Goal: Task Accomplishment & Management: Use online tool/utility

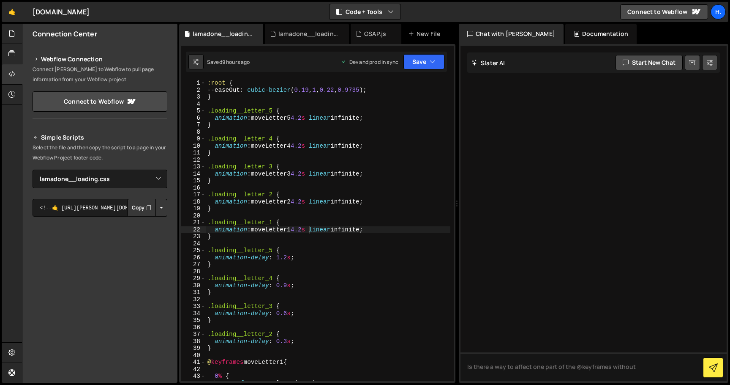
select select "44783"
click at [391, 231] on div ":root { --easeOut : cubic-bezier ( 0.19 , 1 , 0.22 , 0.9735 ) ; } .loading__let…" at bounding box center [328, 236] width 245 height 315
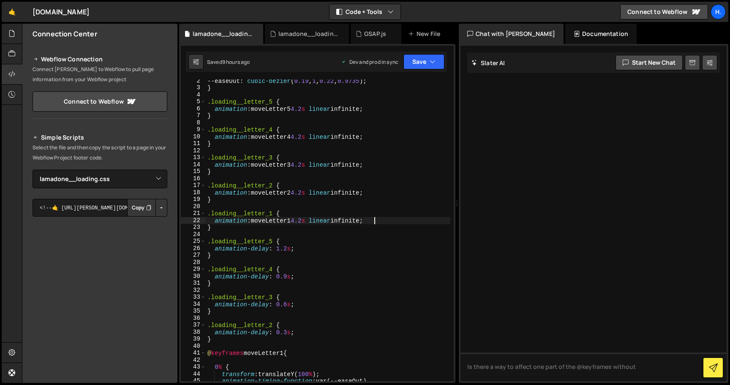
scroll to position [7, 0]
click at [308, 221] on div "--easeOut : cubic-bezier ( 0.19 , 1 , 0.22 , 0.9735 ) ; } .loading__letter_5 { …" at bounding box center [328, 236] width 245 height 315
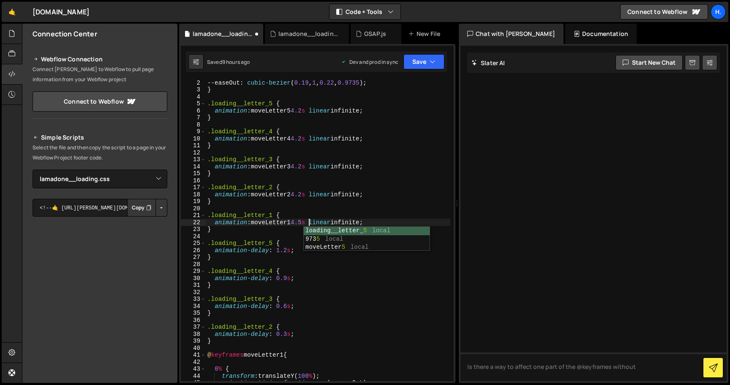
scroll to position [0, 7]
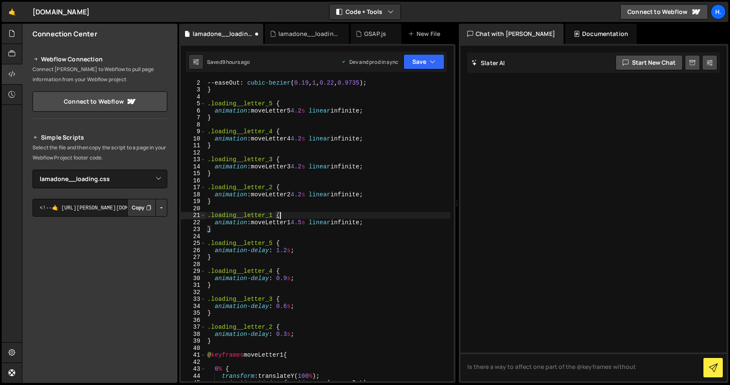
click at [286, 213] on div "--easeOut : cubic-bezier ( 0.19 , 1 , 0.22 , 0.9735 ) ; } .loading__letter_5 { …" at bounding box center [328, 236] width 245 height 315
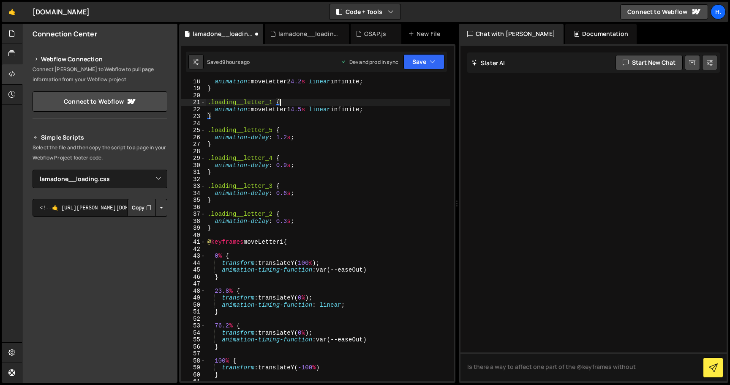
scroll to position [116, 0]
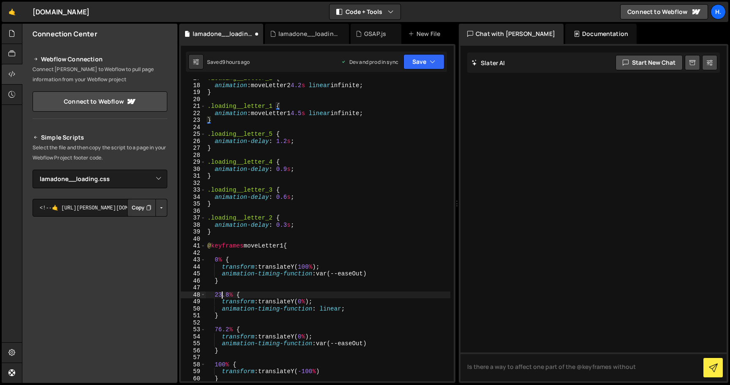
click at [221, 294] on div ".loading__letter_2 { animation : moveLetter2 4.2 s linear infinite ; } .loading…" at bounding box center [328, 232] width 245 height 315
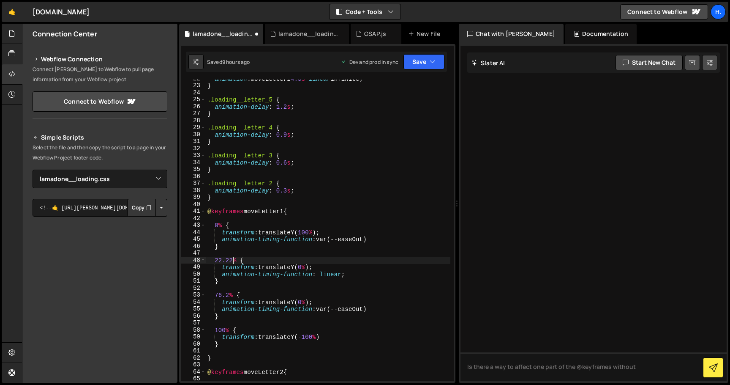
scroll to position [151, 0]
click at [221, 295] on div "animation : moveLetter1 4.5 s linear infinite ; } .loading__letter_5 { animatio…" at bounding box center [328, 232] width 245 height 315
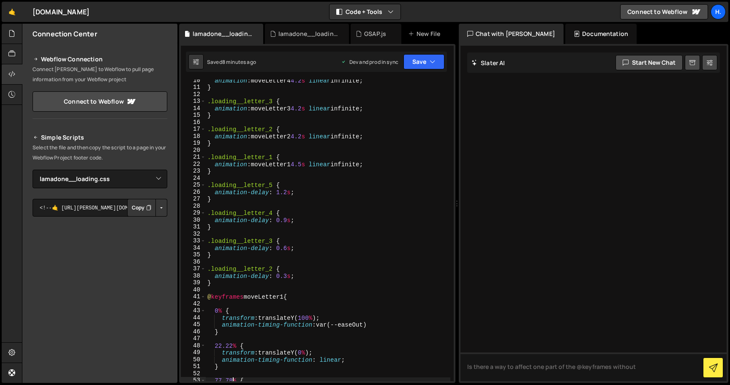
scroll to position [59, 0]
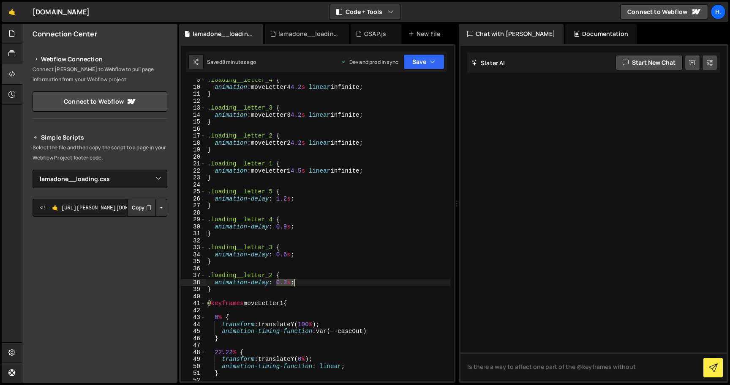
drag, startPoint x: 276, startPoint y: 283, endPoint x: 293, endPoint y: 281, distance: 16.6
click at [293, 281] on div ".loading__letter_4 { animation : moveLetter4 4.2 s linear infinite ; } .loading…" at bounding box center [328, 233] width 245 height 315
click at [293, 281] on div ".loading__letter_4 { animation : moveLetter4 4.2 s linear infinite ; } .loading…" at bounding box center [328, 229] width 245 height 301
drag, startPoint x: 291, startPoint y: 283, endPoint x: 277, endPoint y: 283, distance: 14.4
click at [277, 283] on div ".loading__letter_4 { animation : moveLetter4 4.2 s linear infinite ; } .loading…" at bounding box center [328, 233] width 245 height 315
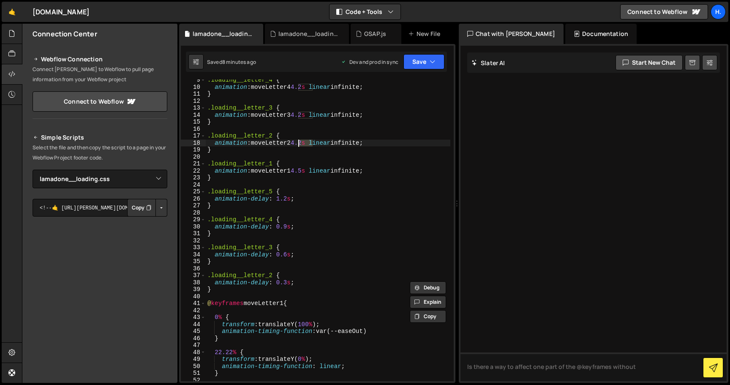
drag, startPoint x: 311, startPoint y: 143, endPoint x: 298, endPoint y: 144, distance: 14.0
click at [298, 144] on div ".loading__letter_4 { animation : moveLetter4 4.2 s linear infinite ; } .loading…" at bounding box center [328, 233] width 245 height 315
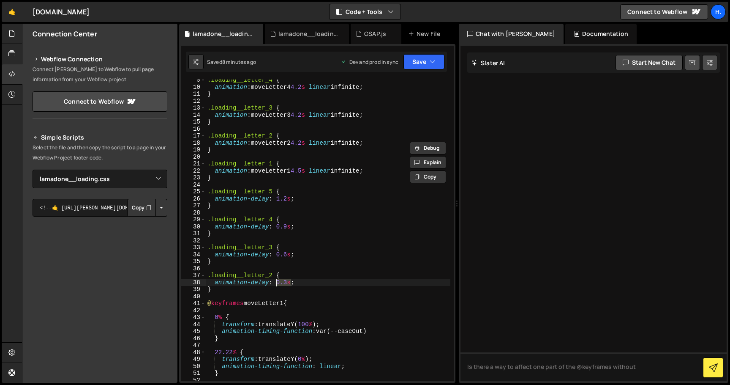
drag, startPoint x: 290, startPoint y: 282, endPoint x: 277, endPoint y: 282, distance: 13.5
click at [277, 282] on div ".loading__letter_4 { animation : moveLetter4 4.2 s linear infinite ; } .loading…" at bounding box center [328, 233] width 245 height 315
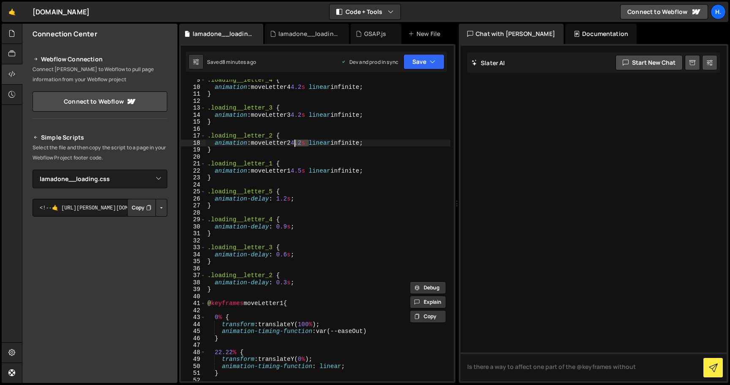
drag, startPoint x: 308, startPoint y: 143, endPoint x: 294, endPoint y: 144, distance: 13.5
click at [294, 144] on div ".loading__letter_4 { animation : moveLetter4 4.2 s linear infinite ; } .loading…" at bounding box center [328, 233] width 245 height 315
click at [294, 144] on div ".loading__letter_4 { animation : moveLetter4 4.2 s linear infinite ; } .loading…" at bounding box center [328, 229] width 245 height 301
drag, startPoint x: 299, startPoint y: 143, endPoint x: 313, endPoint y: 143, distance: 14.4
click at [313, 143] on div ".loading__letter_4 { animation : moveLetter4 4.2 s linear infinite ; } .loading…" at bounding box center [328, 233] width 245 height 315
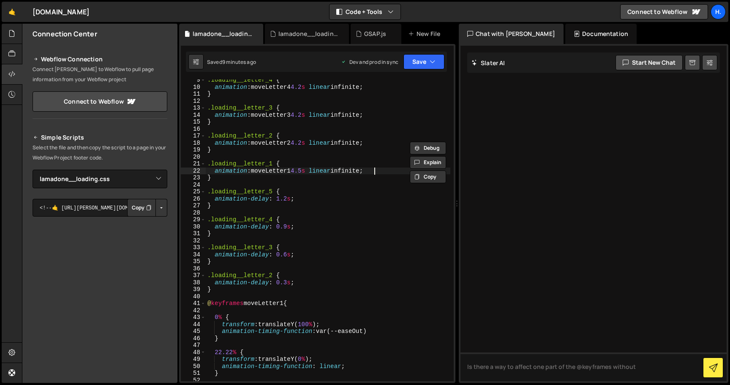
click at [382, 169] on div ".loading__letter_4 { animation : moveLetter4 4.2 s linear infinite ; } .loading…" at bounding box center [328, 233] width 245 height 315
click at [306, 280] on div ".loading__letter_4 { animation : moveLetter4 4.2 s linear infinite ; } .loading…" at bounding box center [328, 233] width 245 height 315
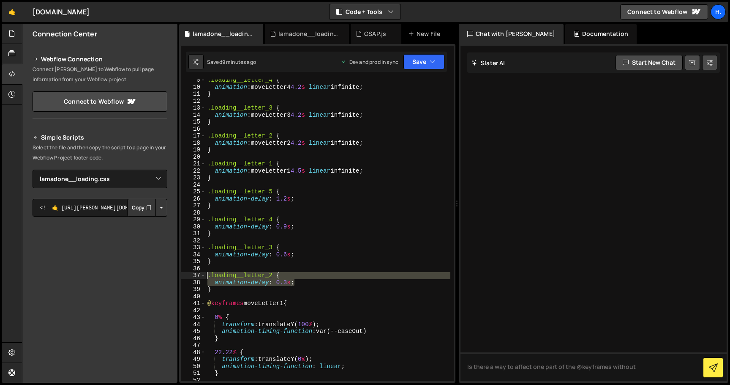
drag, startPoint x: 305, startPoint y: 280, endPoint x: 206, endPoint y: 276, distance: 99.0
click at [206, 276] on div ".loading__letter_4 { animation : moveLetter4 4.2 s linear infinite ; } .loading…" at bounding box center [328, 233] width 245 height 315
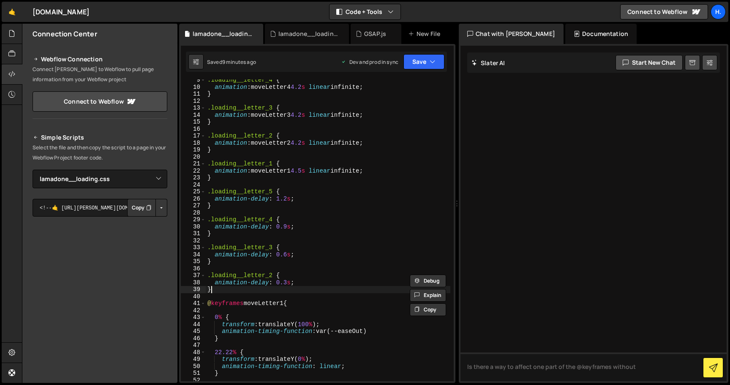
click at [230, 289] on div ".loading__letter_4 { animation : moveLetter4 4.2 s linear infinite ; } .loading…" at bounding box center [328, 233] width 245 height 315
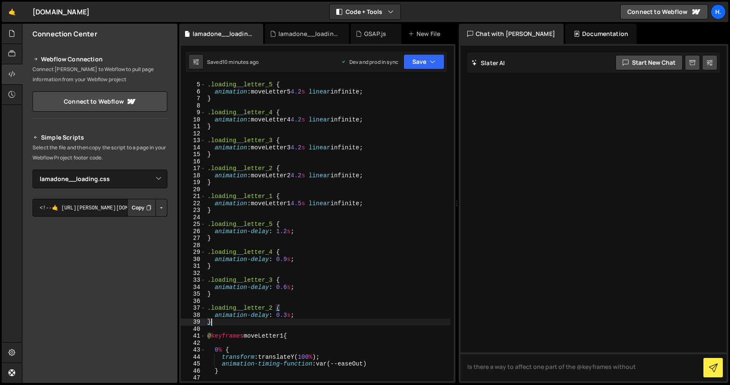
scroll to position [0, 0]
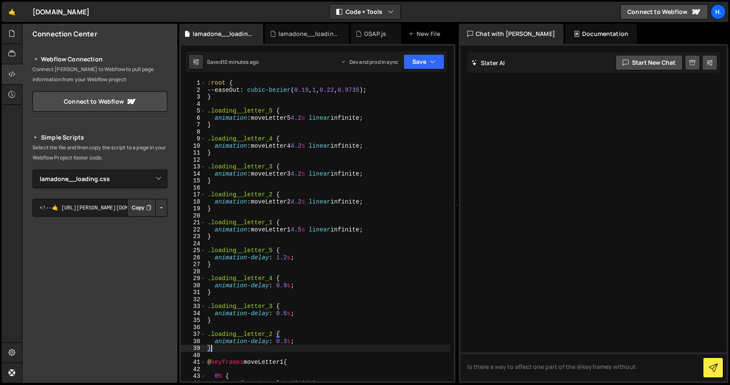
click at [230, 94] on div ":root { --easeOut : cubic-bezier ( 0.19 , 1 , 0.22 , 0.9735 ) ; } .loading__let…" at bounding box center [328, 236] width 245 height 315
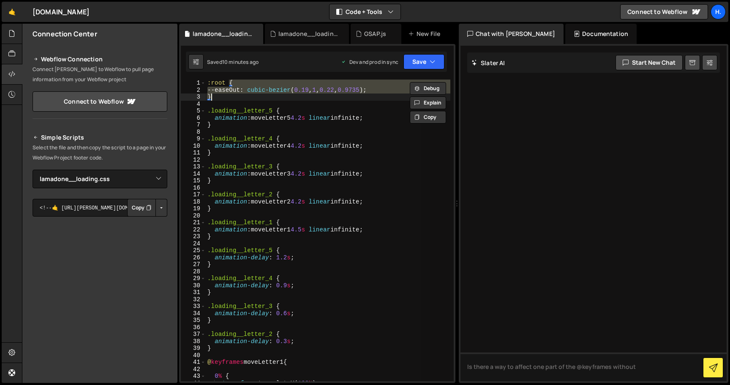
click at [232, 89] on div ":root { --easeOut : cubic-bezier ( 0.19 , 1 , 0.22 , 0.9735 ) ; } .loading__let…" at bounding box center [328, 229] width 245 height 301
click at [232, 89] on div ":root { --easeOut : cubic-bezier ( 0.19 , 1 , 0.22 , 0.9735 ) ; } .loading__let…" at bounding box center [328, 236] width 245 height 315
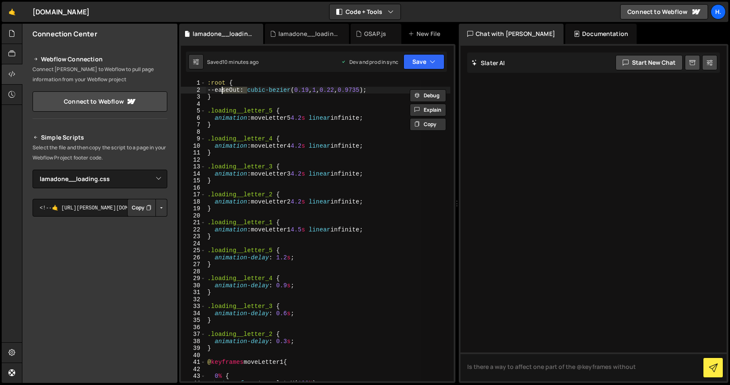
click at [232, 89] on div ":root { --easeOut : cubic-bezier ( 0.19 , 1 , 0.22 , 0.9735 ) ; } .loading__let…" at bounding box center [328, 229] width 245 height 301
click at [399, 229] on div ":root { --easeOut : cubic-bezier ( 0.19 , 1 , 0.22 , 0.9735 ) ; } .loading__let…" at bounding box center [328, 236] width 245 height 315
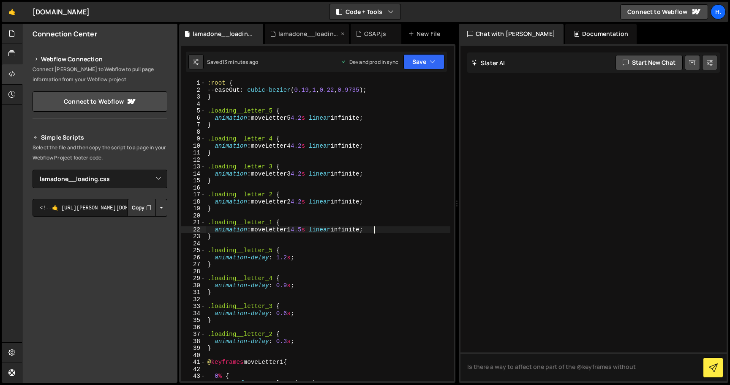
click at [320, 35] on div "lamadone__loading.js" at bounding box center [308, 34] width 60 height 8
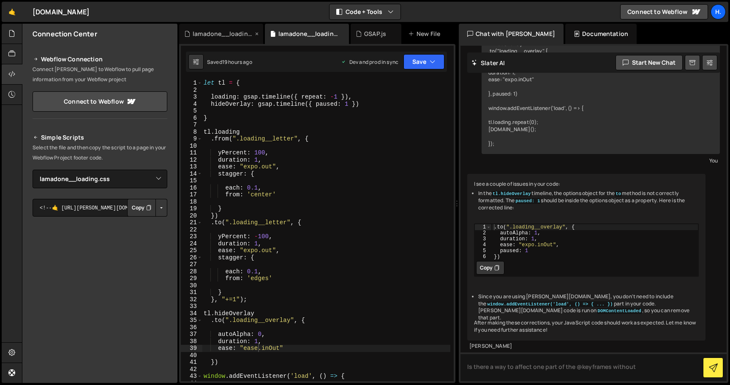
click at [235, 36] on div "lamadone__loading.css" at bounding box center [223, 34] width 60 height 8
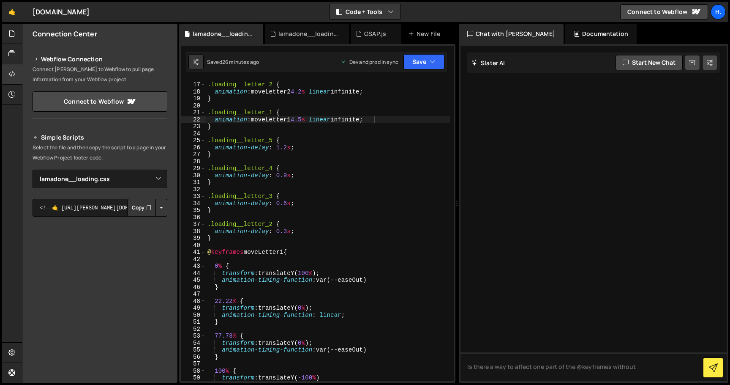
scroll to position [110, 0]
click at [310, 119] on div ".loading__letter_2 { animation : moveLetter2 4.2 s linear infinite ; } .loading…" at bounding box center [328, 231] width 245 height 315
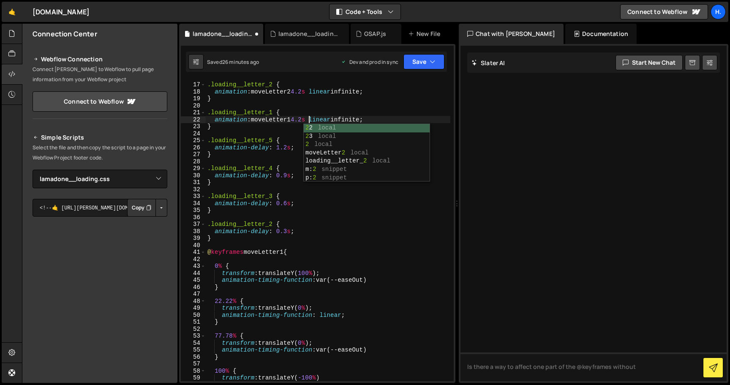
scroll to position [0, 7]
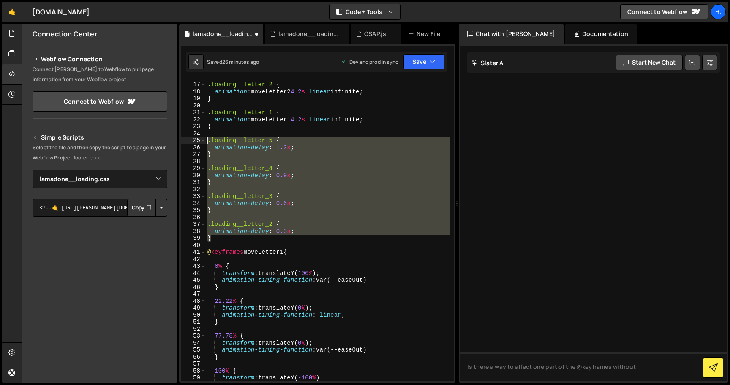
drag, startPoint x: 304, startPoint y: 239, endPoint x: 169, endPoint y: 140, distance: 167.2
click at [169, 140] on div "Files New File Create your first file Get started by starting a Javascript or C…" at bounding box center [376, 203] width 708 height 359
type textarea ".loading__letter_5 { animation-delay: 1.2s;"
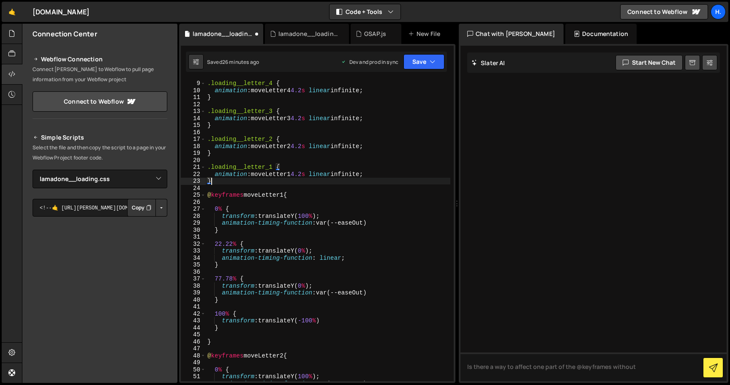
scroll to position [0, 0]
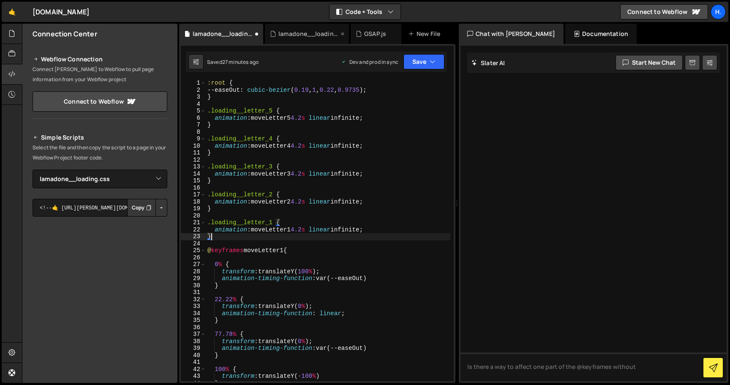
click at [289, 34] on div "lamadone__loading.js" at bounding box center [308, 34] width 60 height 8
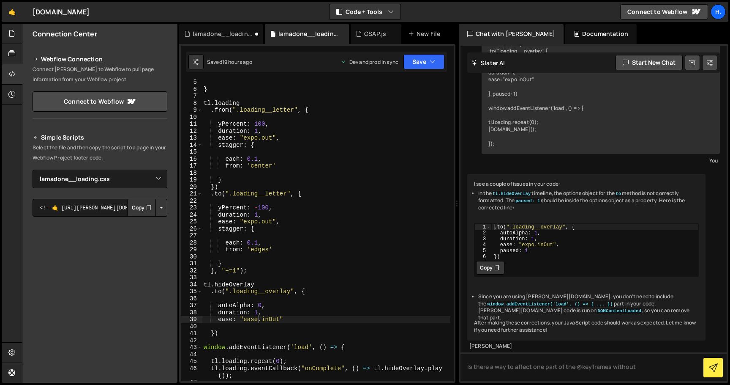
scroll to position [30, 0]
click at [220, 36] on div "lamadone__loading.css" at bounding box center [223, 34] width 60 height 8
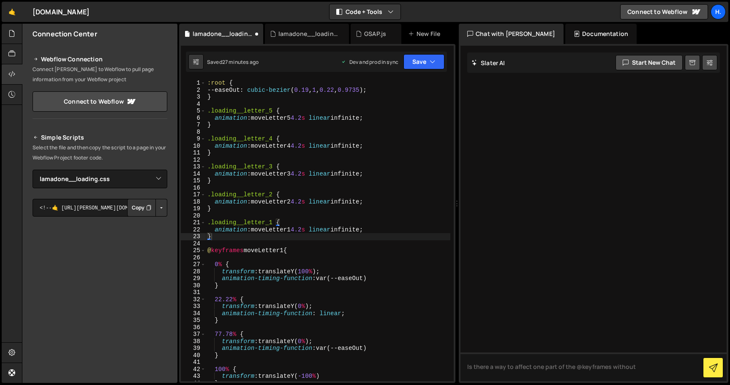
click at [303, 117] on div ":root { --easeOut : cubic-bezier ( 0.19 , 1 , 0.22 , 0.9735 ) ; } .loading__let…" at bounding box center [328, 236] width 245 height 315
type textarea "}"
type textarea "animation: moveLetter4 3.2s linear infinite;"
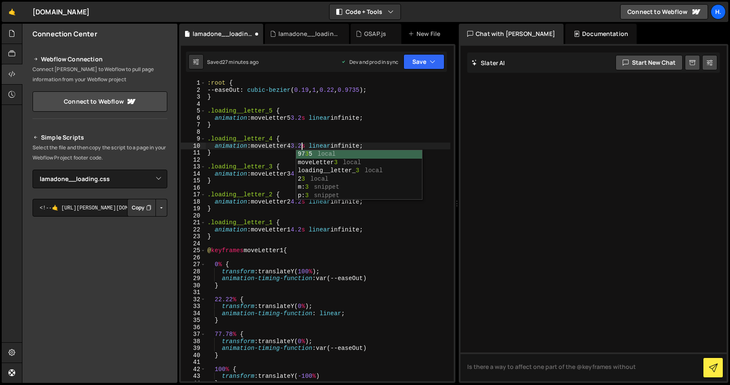
scroll to position [0, 6]
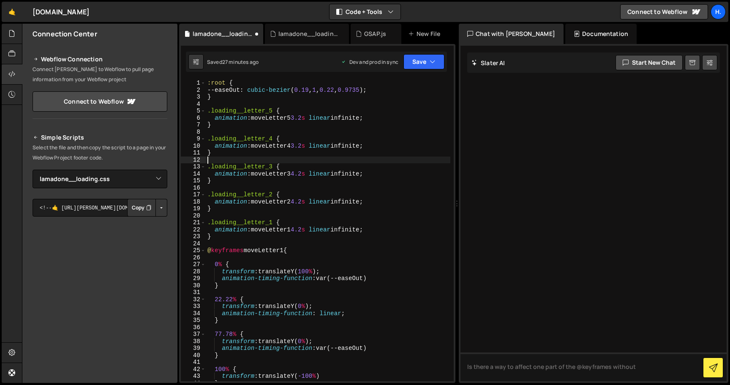
click at [280, 162] on div ":root { --easeOut : cubic-bezier ( 0.19 , 1 , 0.22 , 0.9735 ) ; } .loading__let…" at bounding box center [328, 236] width 245 height 315
click at [301, 173] on div ":root { --easeOut : cubic-bezier ( 0.19 , 1 , 0.22 , 0.9735 ) ; } .loading__let…" at bounding box center [328, 236] width 245 height 315
type textarea "animation: moveLetter3 3.2s linear infinite;"
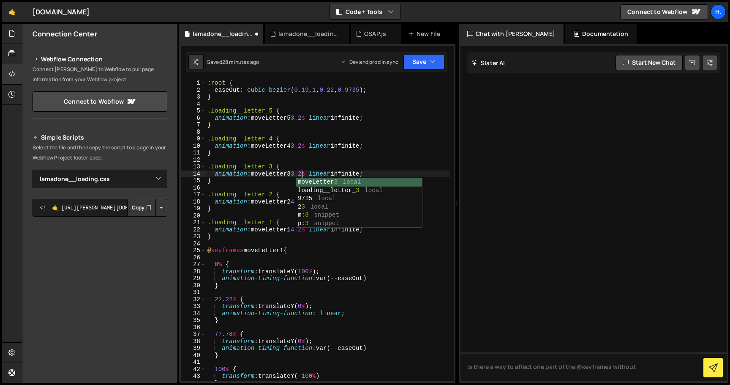
click at [278, 214] on div ":root { --easeOut : cubic-bezier ( 0.19 , 1 , 0.22 , 0.9735 ) ; } .loading__let…" at bounding box center [328, 236] width 245 height 315
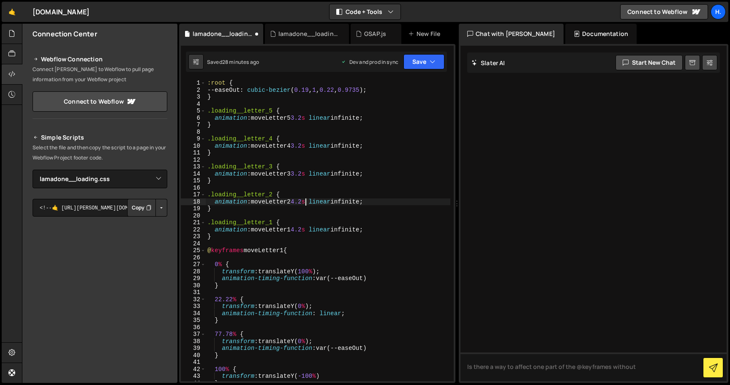
click at [304, 200] on div ":root { --easeOut : cubic-bezier ( 0.19 , 1 , 0.22 , 0.9735 ) ; } .loading__let…" at bounding box center [328, 236] width 245 height 315
click at [285, 224] on div ":root { --easeOut : cubic-bezier ( 0.19 , 1 , 0.22 , 0.9735 ) ; } .loading__let…" at bounding box center [328, 236] width 245 height 315
click at [302, 231] on div ":root { --easeOut : cubic-bezier ( 0.19 , 1 , 0.22 , 0.9735 ) ; } .loading__let…" at bounding box center [328, 236] width 245 height 315
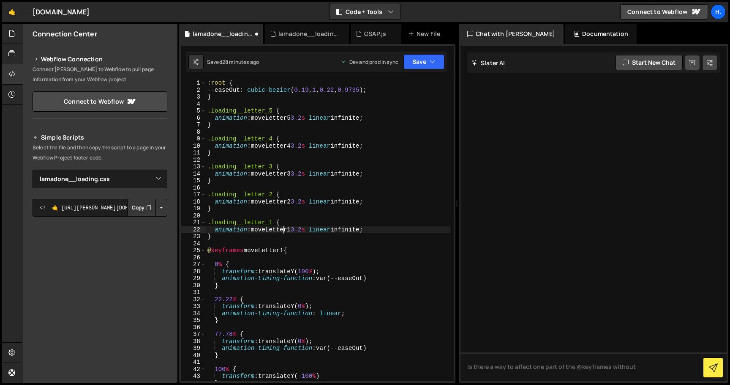
click at [284, 232] on div ":root { --easeOut : cubic-bezier ( 0.19 , 1 , 0.22 , 0.9735 ) ; } .loading__let…" at bounding box center [328, 236] width 245 height 315
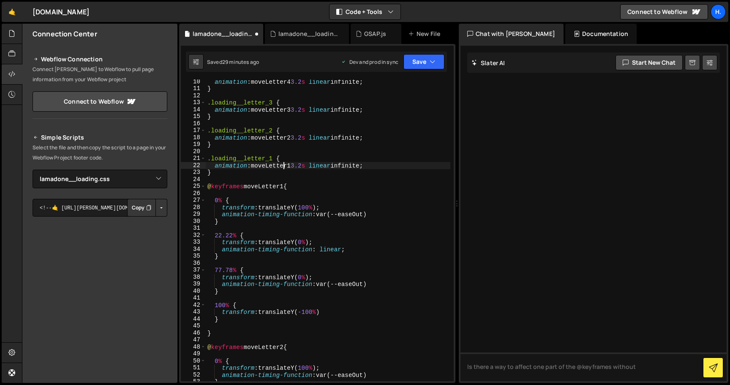
scroll to position [61, 0]
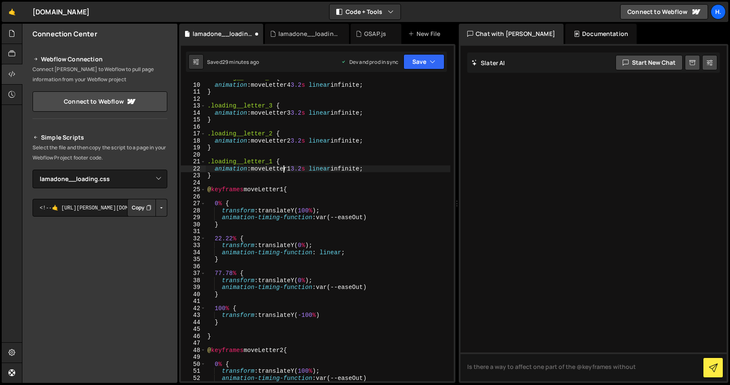
click at [309, 168] on div ".loading__letter_4 { animation : moveLetter4 3.2 s linear infinite ; } .loading…" at bounding box center [328, 231] width 245 height 315
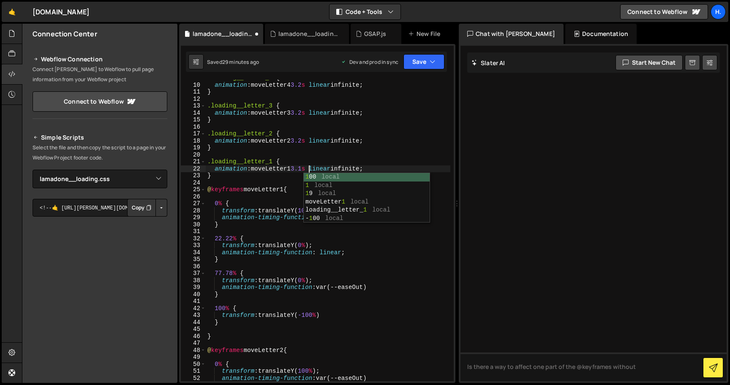
scroll to position [0, 7]
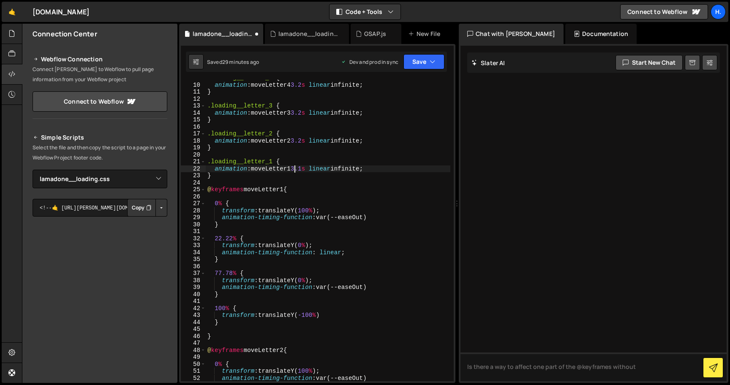
click at [296, 166] on div ".loading__letter_4 { animation : moveLetter4 3.2 s linear infinite ; } .loading…" at bounding box center [328, 231] width 245 height 315
click at [302, 168] on div ".loading__letter_4 { animation : moveLetter4 3.2 s linear infinite ; } .loading…" at bounding box center [328, 231] width 245 height 315
click at [316, 168] on div ".loading__letter_4 { animation : moveLetter4 3.2 s linear infinite ; } .loading…" at bounding box center [328, 231] width 245 height 315
click at [310, 168] on div ".loading__letter_4 { animation : moveLetter4 3.2 s linear infinite ; } .loading…" at bounding box center [328, 231] width 245 height 315
click at [307, 139] on div ".loading__letter_4 { animation : moveLetter4 3.2 s linear infinite ; } .loading…" at bounding box center [328, 231] width 245 height 315
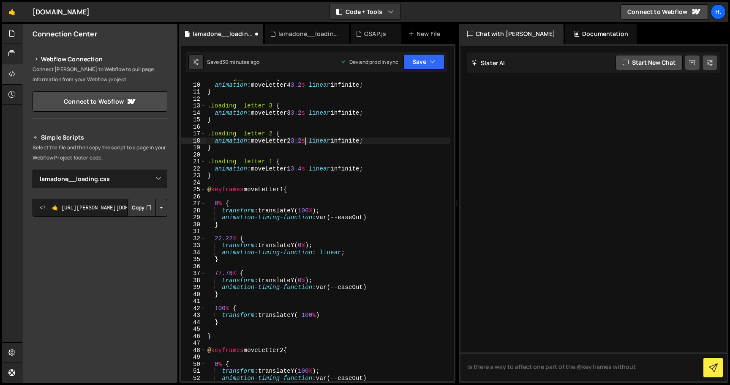
click at [309, 142] on div ".loading__letter_4 { animation : moveLetter4 3.2 s linear infinite ; } .loading…" at bounding box center [328, 231] width 245 height 315
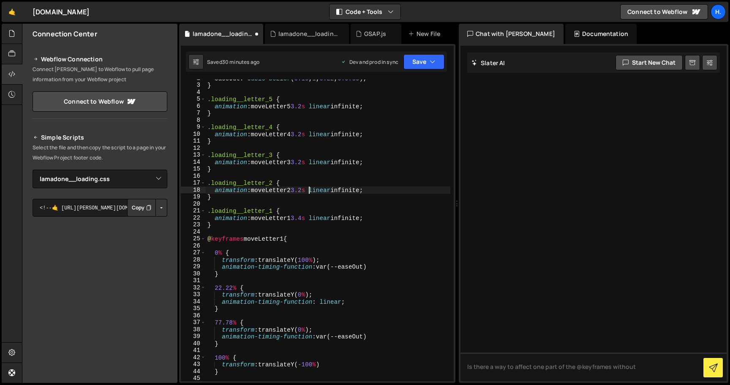
scroll to position [1, 0]
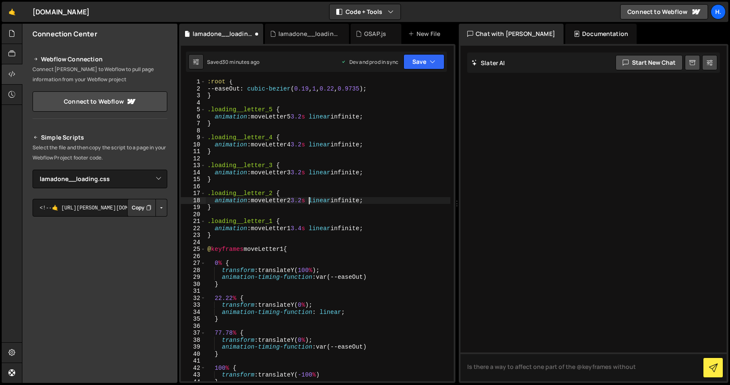
click at [309, 117] on div ":root { --easeOut : cubic-bezier ( 0.19 , 1 , 0.22 , 0.9735 ) ; } .loading__let…" at bounding box center [328, 235] width 245 height 315
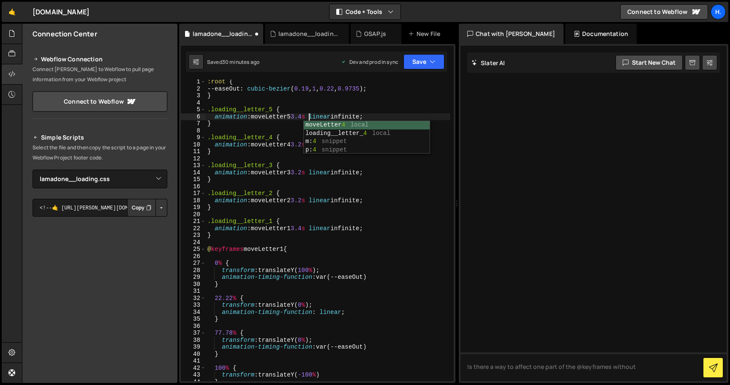
click at [324, 219] on div ":root { --easeOut : cubic-bezier ( 0.19 , 1 , 0.22 , 0.9735 ) ; } .loading__let…" at bounding box center [328, 235] width 245 height 315
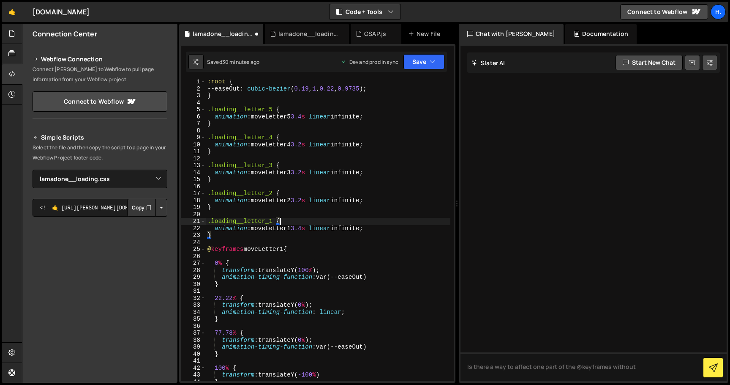
click at [381, 228] on div ":root { --easeOut : cubic-bezier ( 0.19 , 1 , 0.22 , 0.9735 ) ; } .loading__let…" at bounding box center [328, 235] width 245 height 315
click at [309, 199] on div ":root { --easeOut : cubic-bezier ( 0.19 , 1 , 0.22 , 0.9735 ) ; } .loading__let…" at bounding box center [328, 235] width 245 height 315
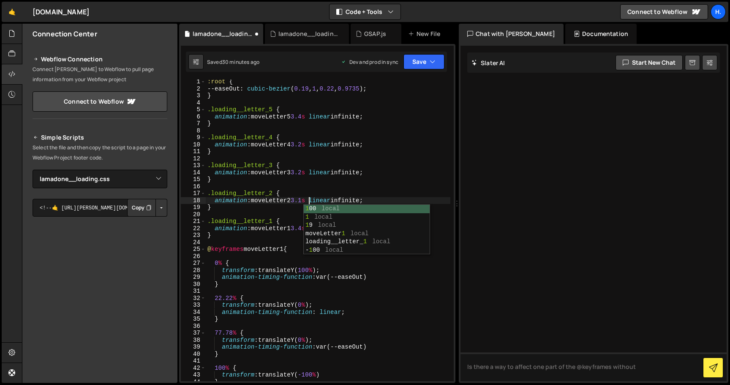
scroll to position [0, 7]
click at [319, 193] on div ":root { --easeOut : cubic-bezier ( 0.19 , 1 , 0.22 , 0.9735 ) ; } .loading__let…" at bounding box center [328, 235] width 245 height 315
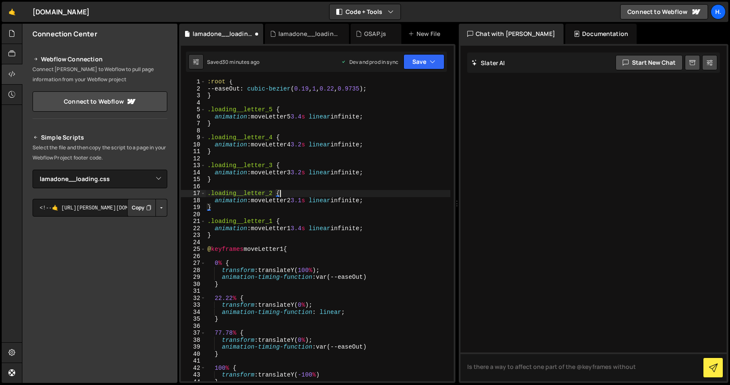
scroll to position [0, 5]
click at [308, 200] on div ":root { --easeOut : cubic-bezier ( 0.19 , 1 , 0.22 , 0.9735 ) ; } .loading__let…" at bounding box center [328, 235] width 245 height 315
click at [394, 202] on div ":root { --easeOut : cubic-bezier ( 0.19 , 1 , 0.22 , 0.9735 ) ; } .loading__let…" at bounding box center [328, 235] width 245 height 315
click at [308, 199] on div ":root { --easeOut : cubic-bezier ( 0.19 , 1 , 0.22 , 0.9735 ) ; } .loading__let…" at bounding box center [328, 235] width 245 height 315
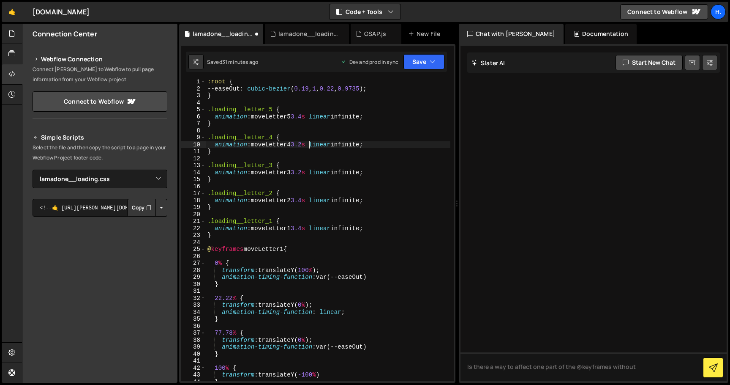
click at [309, 144] on div ":root { --easeOut : cubic-bezier ( 0.19 , 1 , 0.22 , 0.9735 ) ; } .loading__let…" at bounding box center [328, 235] width 245 height 315
click at [325, 138] on div ":root { --easeOut : cubic-bezier ( 0.19 , 1 , 0.22 , 0.9735 ) ; } .loading__let…" at bounding box center [328, 235] width 245 height 315
click at [308, 172] on div ":root { --easeOut : cubic-bezier ( 0.19 , 1 , 0.22 , 0.9735 ) ; } .loading__let…" at bounding box center [328, 235] width 245 height 315
click at [398, 175] on div ":root { --easeOut : cubic-bezier ( 0.19 , 1 , 0.22 , 0.9735 ) ; } .loading__let…" at bounding box center [328, 235] width 245 height 315
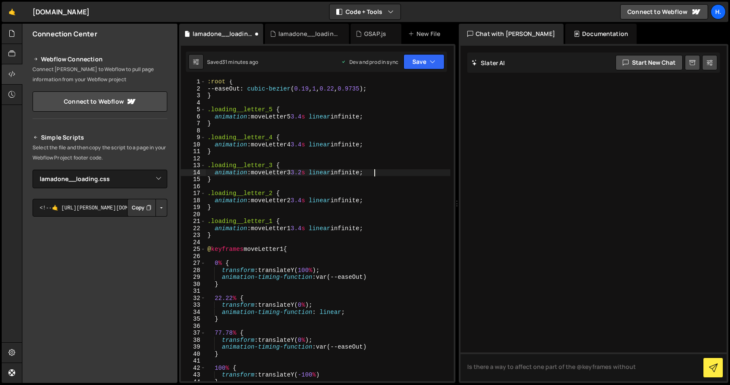
click at [309, 172] on div ":root { --easeOut : cubic-bezier ( 0.19 , 1 , 0.22 , 0.9735 ) ; } .loading__let…" at bounding box center [328, 235] width 245 height 315
click at [311, 249] on div ":root { --easeOut : cubic-bezier ( 0.19 , 1 , 0.22 , 0.9735 ) ; } .loading__let…" at bounding box center [328, 235] width 245 height 315
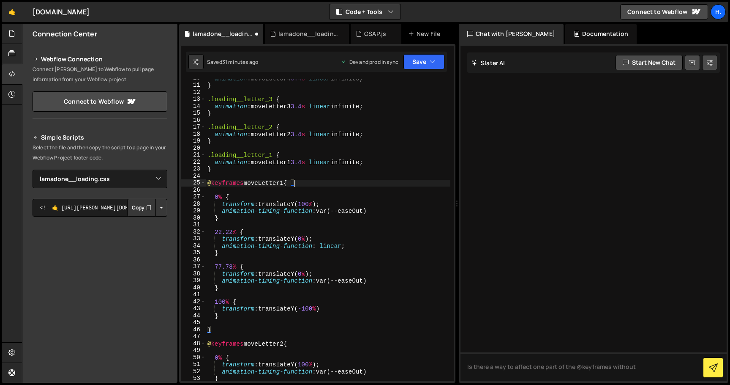
scroll to position [67, 0]
click at [218, 196] on div "animation : moveLetter4 3.4 s linear infinite ; } .loading__letter_3 { animatio…" at bounding box center [328, 232] width 245 height 315
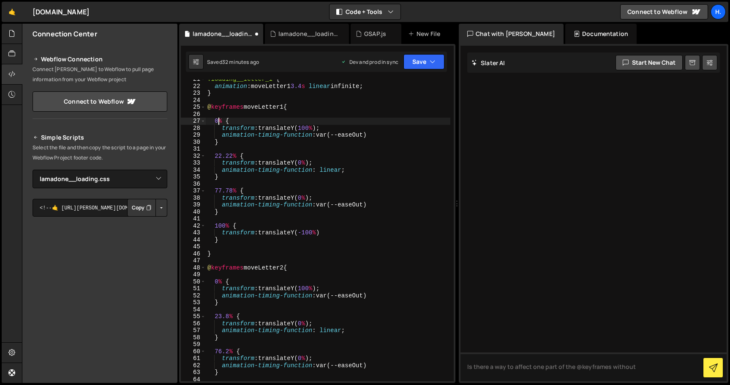
scroll to position [143, 0]
click at [217, 281] on div ".loading__letter_1 { animation : moveLetter1 3.4 s linear infinite ; } @ keyfra…" at bounding box center [328, 233] width 245 height 315
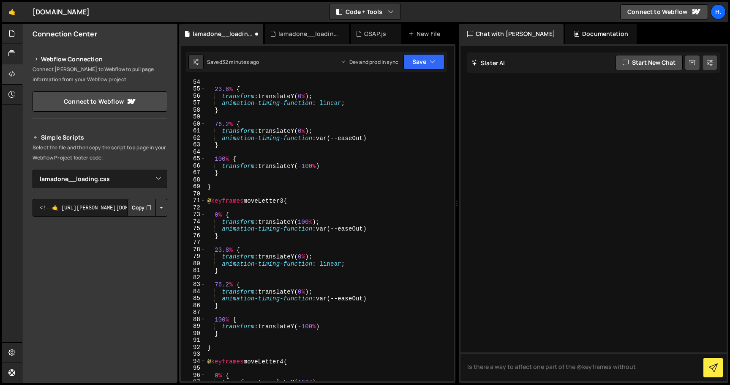
scroll to position [370, 0]
click at [222, 250] on div "23.8 % { transform : translateY( 0 % ) ; animation-timing-function : linear ; }…" at bounding box center [328, 236] width 245 height 315
click at [219, 213] on div "23.8 % { transform : translateY( 0 % ) ; animation-timing-function : linear ; }…" at bounding box center [328, 236] width 245 height 315
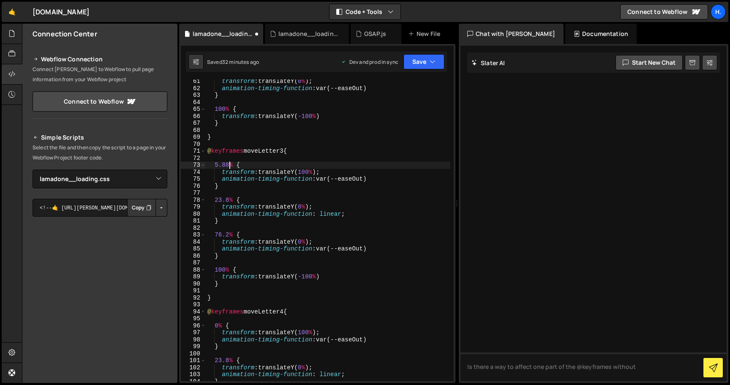
scroll to position [434, 0]
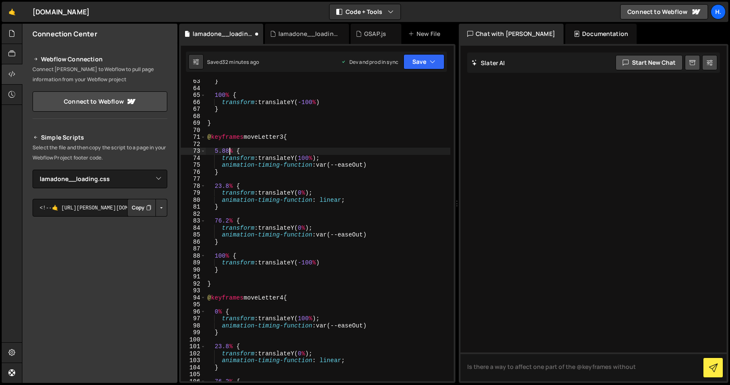
click at [218, 311] on div "} 100 % { transform : translateY( -100 % ) } } @ keyframes moveLetter3 { 5.88 %…" at bounding box center [328, 235] width 245 height 315
click at [219, 312] on div "} 100 % { transform : translateY( -100 % ) } } @ keyframes moveLetter4 { 8.82 %…" at bounding box center [328, 235] width 245 height 315
click at [238, 210] on div "} 100 % { transform : translateY( -100 % ) } } @ keyframes moveLetter4 { 8.82 %…" at bounding box center [328, 235] width 245 height 315
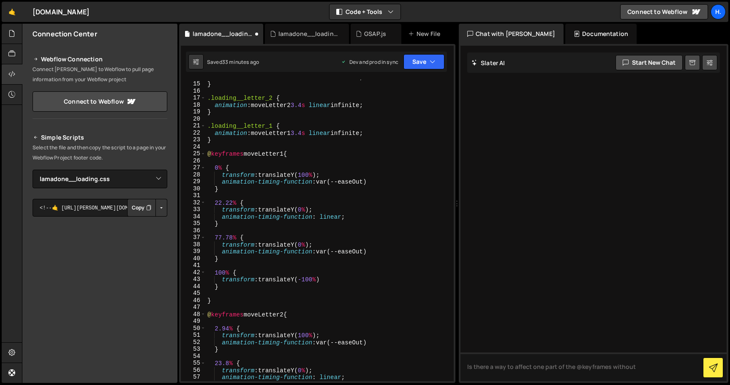
scroll to position [91, 0]
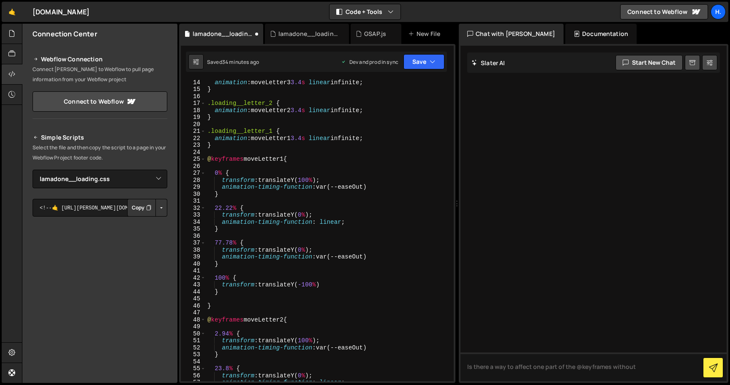
click at [221, 209] on div "animation : moveLetter3 3.4 s linear infinite ; } .loading__letter_2 { animatio…" at bounding box center [328, 236] width 245 height 315
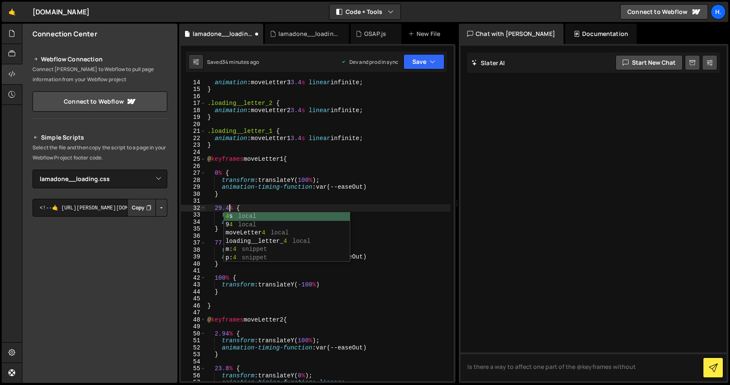
scroll to position [0, 1]
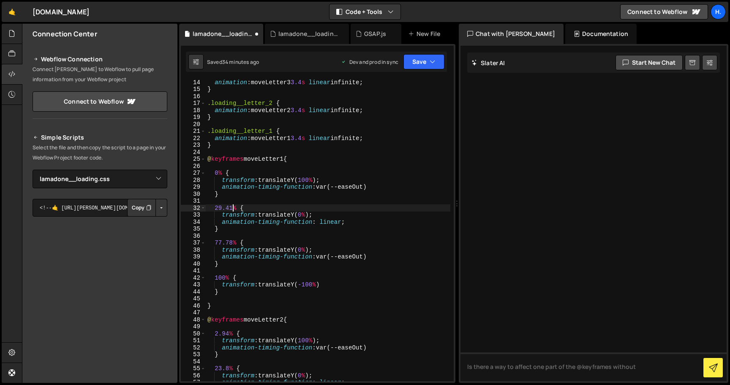
click at [252, 231] on div "animation : moveLetter3 3.4 s linear infinite ; } .loading__letter_2 { animatio…" at bounding box center [328, 236] width 245 height 315
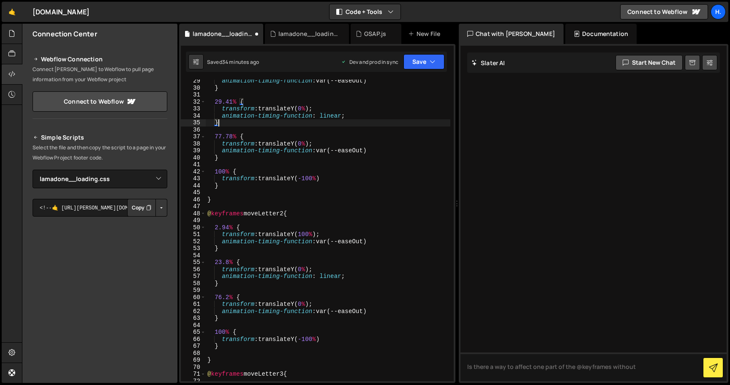
scroll to position [197, 0]
click at [221, 262] on div "animation-timing-function : var(--easeOut) } 29.41 % { transform : translateY( …" at bounding box center [328, 234] width 245 height 315
drag, startPoint x: 233, startPoint y: 102, endPoint x: 214, endPoint y: 102, distance: 18.6
click at [214, 102] on div "animation-timing-function : var(--easeOut) } 29.41 % { transform : translateY( …" at bounding box center [328, 234] width 245 height 315
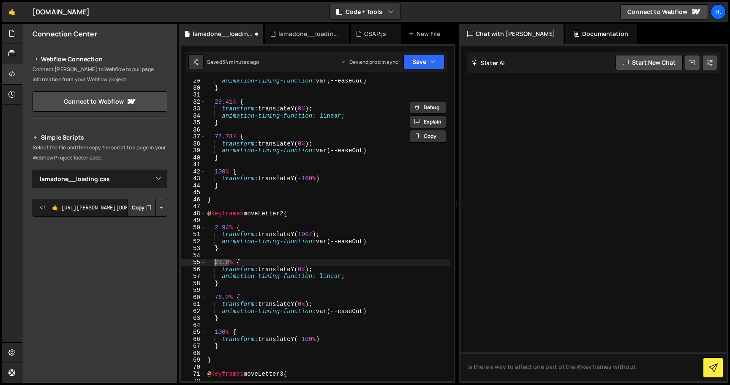
drag, startPoint x: 230, startPoint y: 263, endPoint x: 215, endPoint y: 262, distance: 15.2
click at [215, 262] on div "animation-timing-function : var(--easeOut) } 29.41 % { transform : translateY( …" at bounding box center [328, 234] width 245 height 315
paste textarea "9.41"
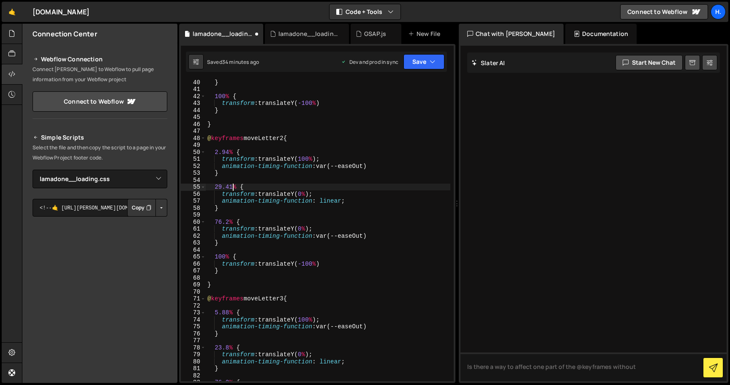
scroll to position [300, 0]
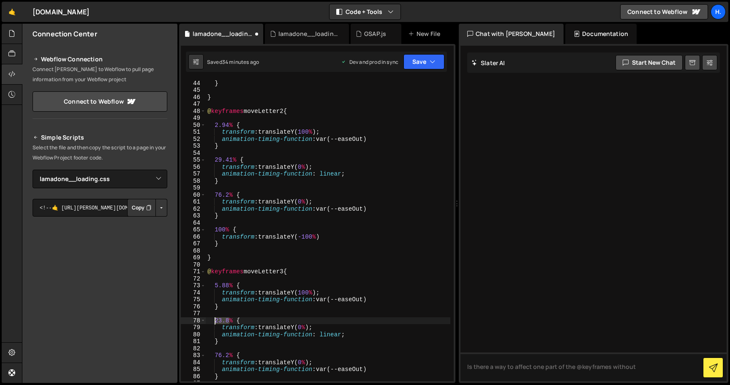
drag, startPoint x: 230, startPoint y: 319, endPoint x: 215, endPoint y: 320, distance: 14.8
click at [215, 320] on div "transform : translateY( -100 % ) } } @ keyframes moveLetter2 { 2.94 % { transfo…" at bounding box center [328, 230] width 245 height 315
paste textarea "9.41"
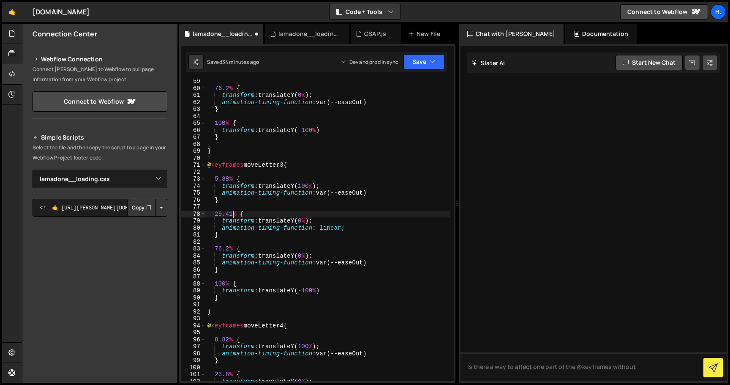
scroll to position [429, 0]
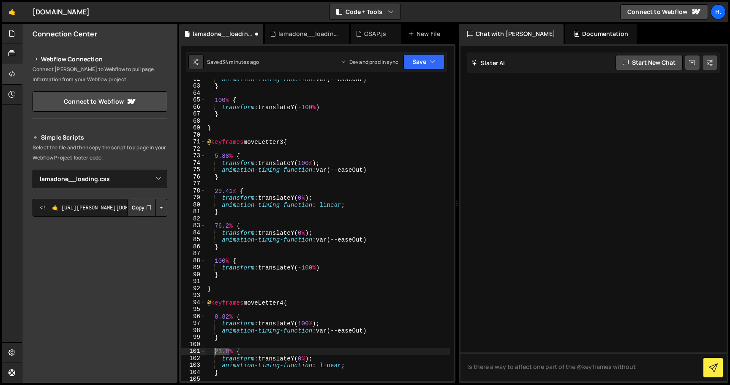
drag, startPoint x: 229, startPoint y: 350, endPoint x: 216, endPoint y: 350, distance: 12.7
click at [216, 350] on div "animation-timing-function : var(--easeOut) } 100 % { transform : translateY( -1…" at bounding box center [328, 233] width 245 height 315
paste textarea "9.41"
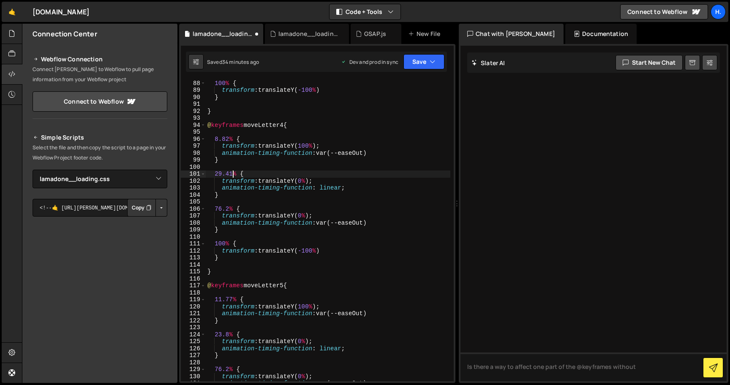
scroll to position [607, 0]
drag, startPoint x: 229, startPoint y: 333, endPoint x: 214, endPoint y: 333, distance: 14.4
click at [214, 333] on div "100 % { transform : translateY( -100 % ) } } @ keyframes moveLetter4 { 8.82 % {…" at bounding box center [328, 236] width 245 height 315
paste textarea "9.41"
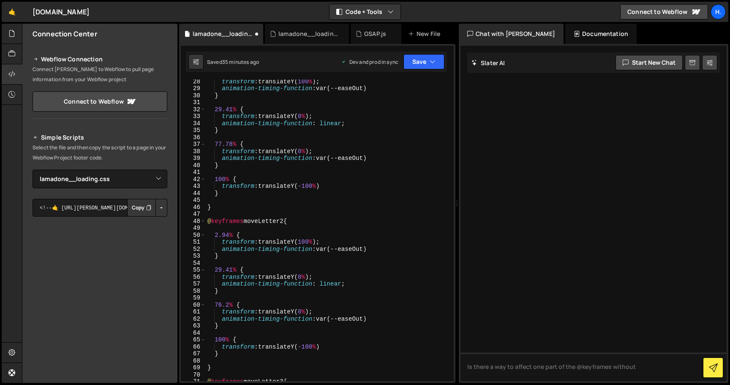
scroll to position [189, 0]
click at [221, 270] on div "transform : translateY( 100 % ) ; animation-timing-function : var(--easeOut) } …" at bounding box center [328, 235] width 245 height 315
click at [249, 269] on div "transform : translateY( 100 % ) ; animation-timing-function : var(--easeOut) } …" at bounding box center [328, 235] width 245 height 315
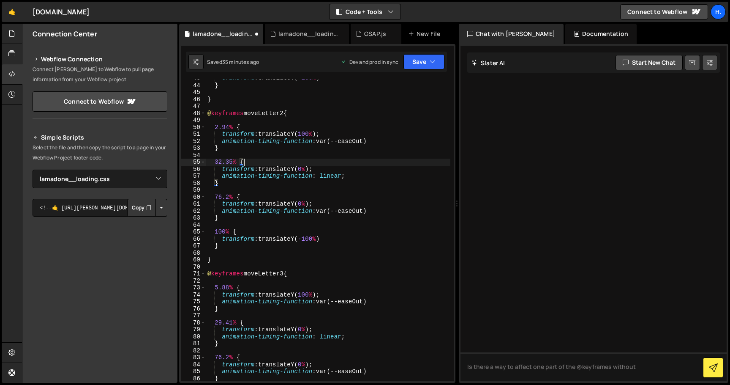
scroll to position [312, 0]
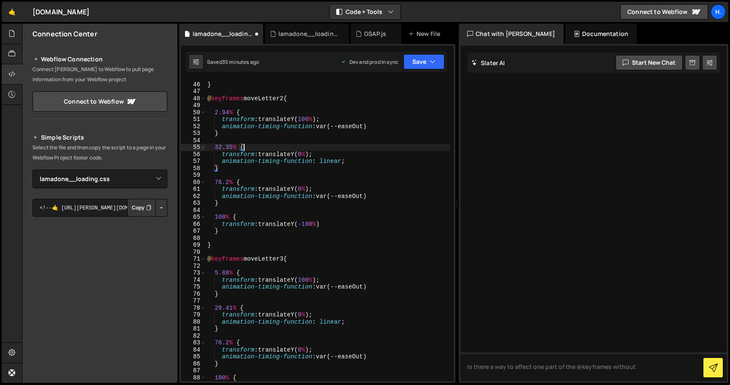
click at [221, 306] on div "} @ keyframes moveLetter2 { 2.94 % { transform : translateY( 100 % ) ; animatio…" at bounding box center [328, 231] width 245 height 315
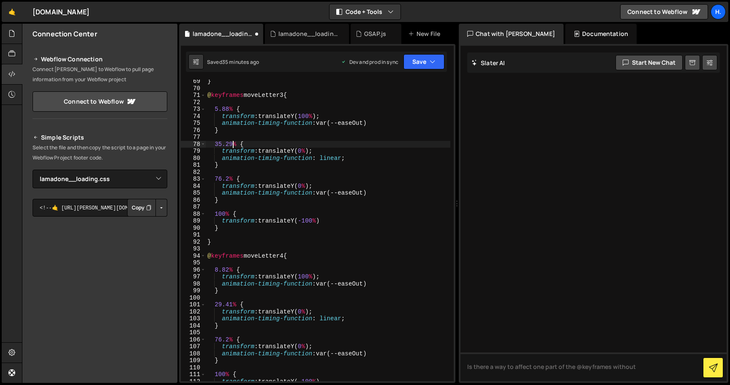
scroll to position [498, 0]
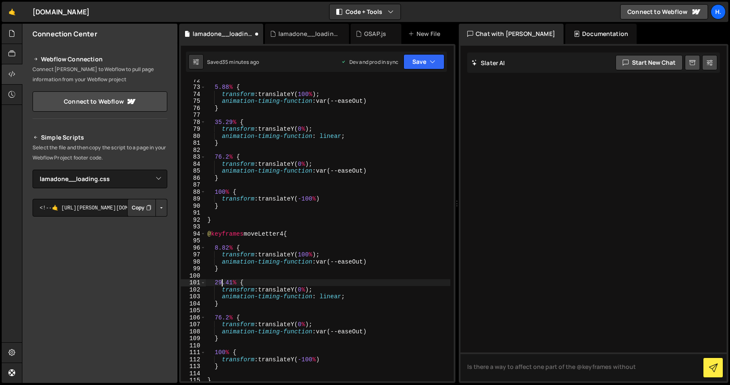
click at [222, 281] on div "5.88 % { transform : translateY( 100 % ) ; animation-timing-function : var(--ea…" at bounding box center [328, 233] width 245 height 315
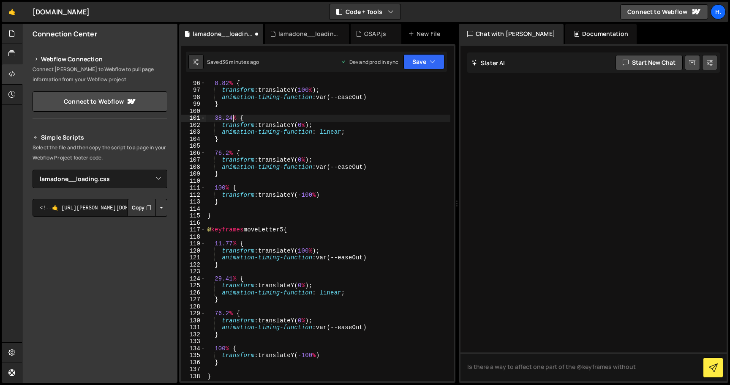
scroll to position [675, 0]
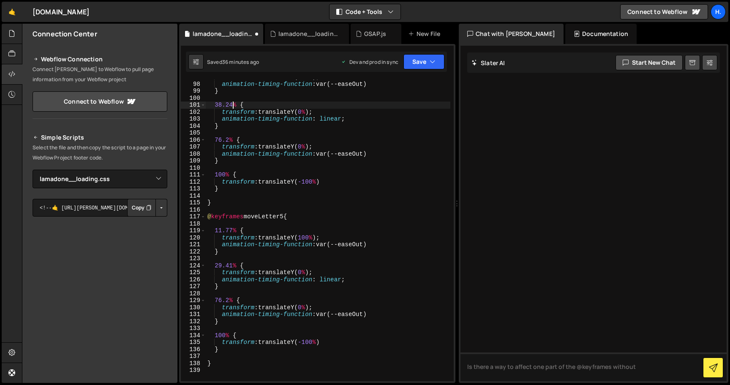
click at [222, 266] on div "transform : translateY( 100 % ) ; animation-timing-function : var(--easeOut) } …" at bounding box center [328, 231] width 245 height 315
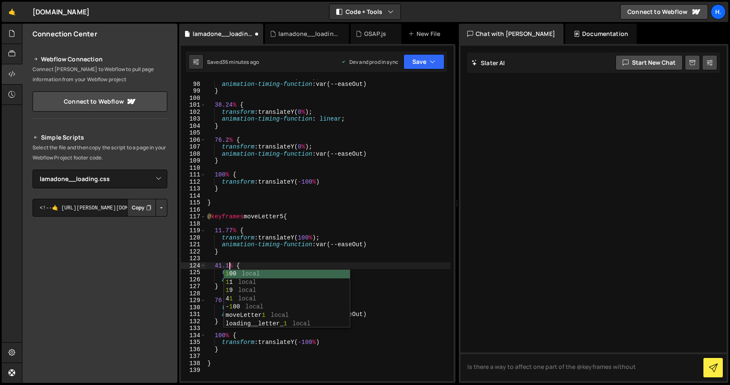
scroll to position [0, 1]
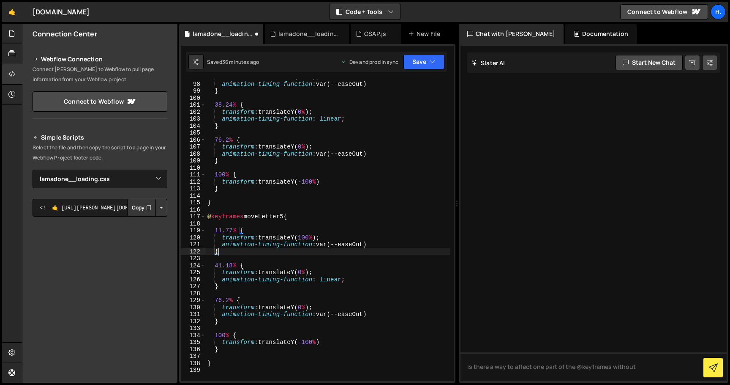
click at [234, 252] on div "transform : translateY( 100 % ) ; animation-timing-function : var(--easeOut) } …" at bounding box center [328, 231] width 245 height 315
click at [279, 229] on div "transform : translateY( 100 % ) ; animation-timing-function : var(--easeOut) } …" at bounding box center [328, 231] width 245 height 315
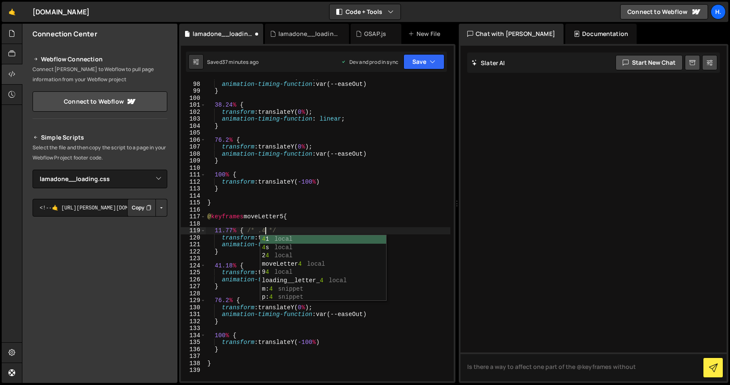
scroll to position [0, 4]
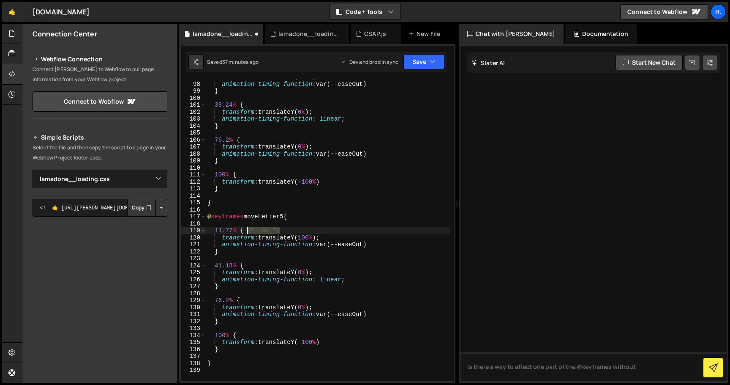
drag, startPoint x: 286, startPoint y: 228, endPoint x: 248, endPoint y: 228, distance: 38.0
click at [248, 228] on div "transform : translateY( 100 % ) ; animation-timing-function : var(--easeOut) } …" at bounding box center [328, 231] width 245 height 315
click at [260, 265] on div "transform : translateY( 100 % ) ; animation-timing-function : var(--easeOut) } …" at bounding box center [328, 231] width 245 height 315
paste textarea "/* .4s */"
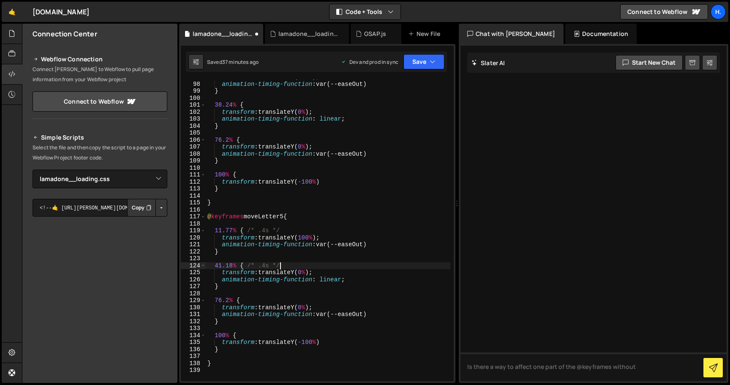
click at [258, 266] on div "transform : translateY( 100 % ) ; animation-timing-function : var(--easeOut) } …" at bounding box center [328, 231] width 245 height 315
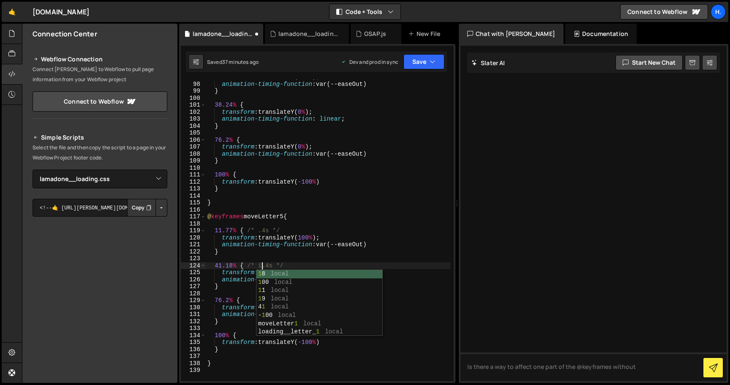
click at [251, 298] on div "transform : translateY( 100 % ) ; animation-timing-function : var(--easeOut) } …" at bounding box center [328, 231] width 245 height 315
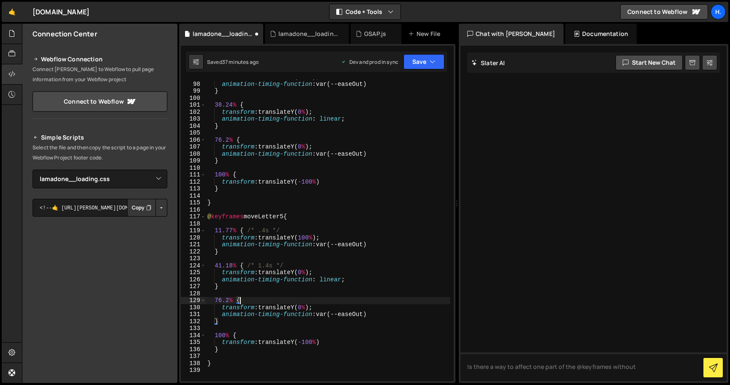
scroll to position [0, 2]
paste textarea "/* .4s */"
click at [255, 301] on div "transform : translateY( 100 % ) ; animation-timing-function : var(--easeOut) } …" at bounding box center [328, 231] width 245 height 315
click at [281, 299] on div "transform : translateY( 100 % ) ; animation-timing-function : var(--easeOut) } …" at bounding box center [328, 231] width 245 height 315
drag, startPoint x: 278, startPoint y: 297, endPoint x: 254, endPoint y: 298, distance: 24.1
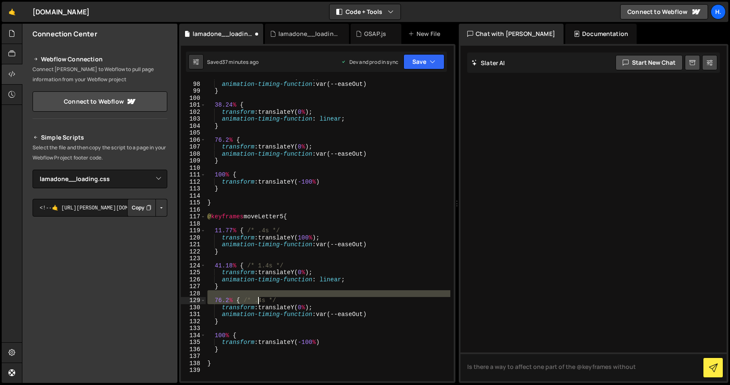
click at [254, 298] on div "transform : translateY( 100 % ) ; animation-timing-function : var(--easeOut) } …" at bounding box center [328, 231] width 245 height 315
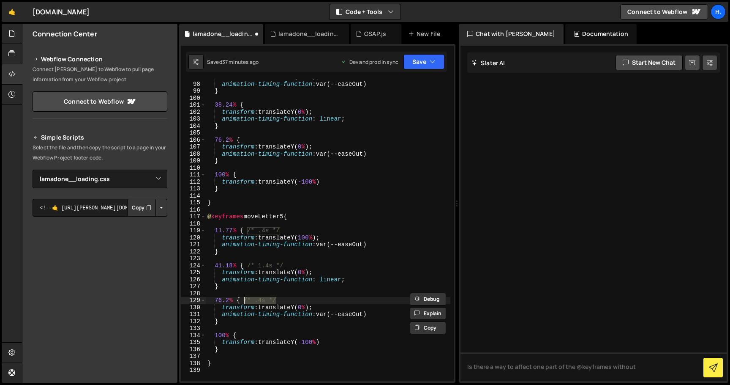
drag, startPoint x: 278, startPoint y: 298, endPoint x: 244, endPoint y: 300, distance: 33.9
click at [244, 300] on div "transform : translateY( 100 % ) ; animation-timing-function : var(--easeOut) } …" at bounding box center [328, 231] width 245 height 315
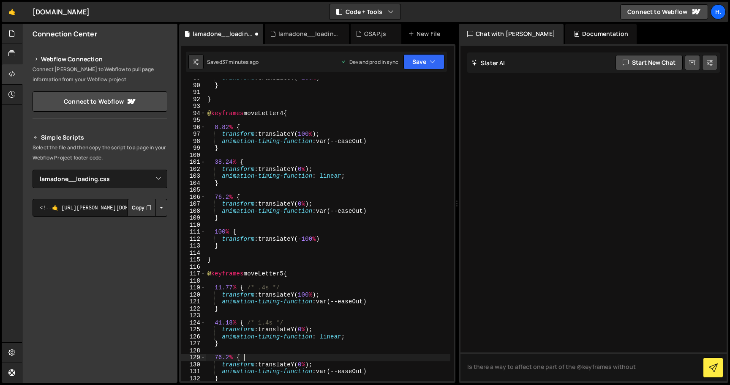
scroll to position [618, 0]
click at [260, 126] on div "transform : translateY( -100 % ) } } @ keyframes moveLetter4 { 8.82 % { transfo…" at bounding box center [328, 232] width 245 height 315
paste textarea "/* .4s */"
click at [255, 127] on div "transform : translateY( -100 % ) } } @ keyframes moveLetter4 { 8.82 % { /* .4s …" at bounding box center [328, 232] width 245 height 315
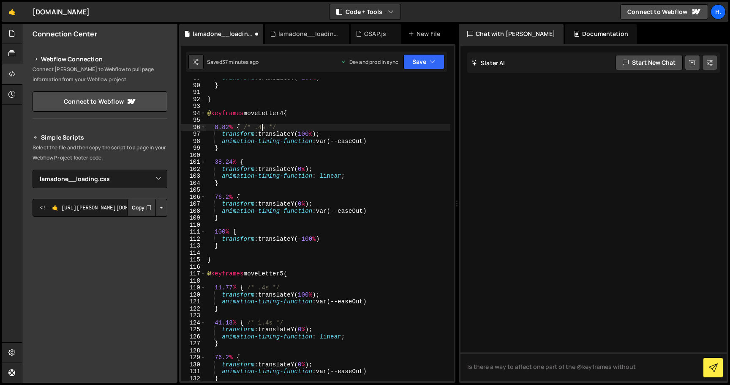
click at [261, 127] on div "transform : translateY( -100 % ) } } @ keyframes moveLetter4 { 8.82 % { /* .4s …" at bounding box center [328, 232] width 245 height 315
type textarea "8.82% { /* .3s */"
click at [250, 156] on div "transform : translateY( -100 % ) } } @ keyframes moveLetter4 { 8.82 % { /* .3s …" at bounding box center [328, 232] width 245 height 315
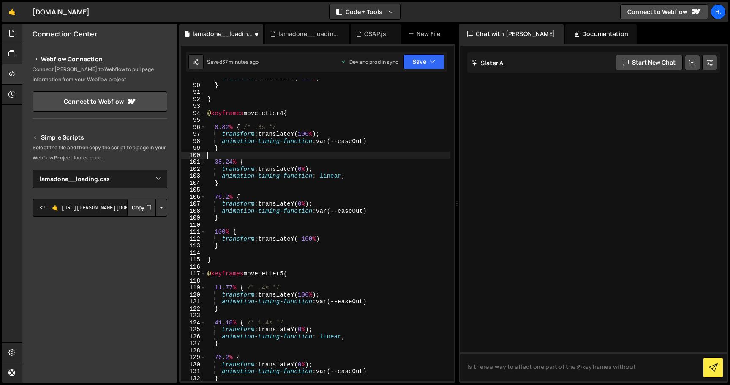
click at [258, 160] on div "transform : translateY( -100 % ) } } @ keyframes moveLetter4 { 8.82 % { /* .3s …" at bounding box center [328, 232] width 245 height 315
paste textarea "/* .4s */"
click at [258, 162] on div "transform : translateY( -100 % ) } } @ keyframes moveLetter4 { 8.82 % { /* .3s …" at bounding box center [328, 232] width 245 height 315
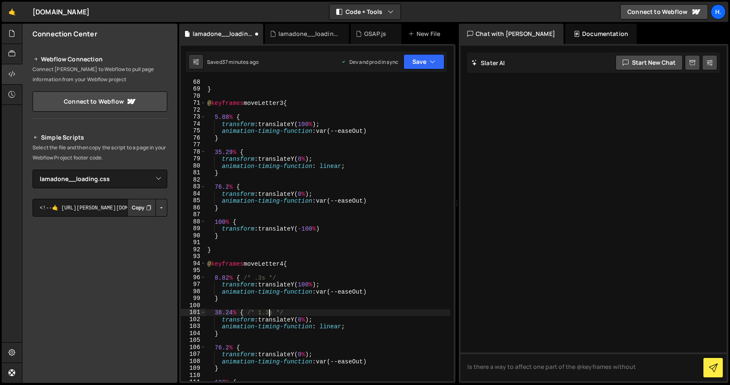
scroll to position [468, 0]
click at [269, 115] on div "} @ keyframes moveLetter3 { 5.88 % { transform : translateY( 100 % ) ; animatio…" at bounding box center [328, 236] width 245 height 315
paste textarea "/* .4s */"
click at [262, 116] on div "} @ keyframes moveLetter3 { 5.88 % { /* .4s */ transform : translateY( 100 % ) …" at bounding box center [328, 236] width 245 height 315
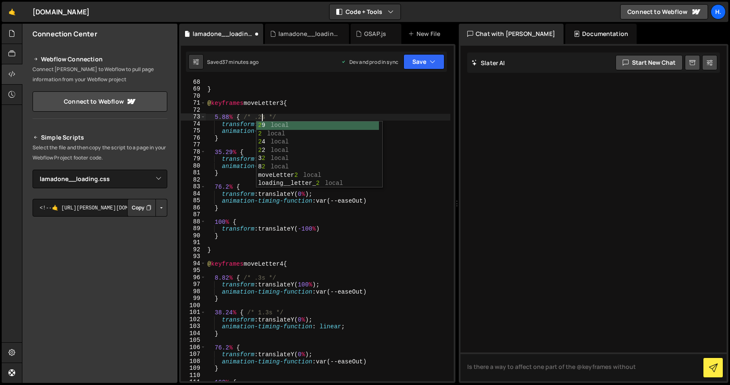
scroll to position [0, 3]
click at [253, 152] on div "} @ keyframes moveLetter3 { 5.88 % { /* .2s */ transform : translateY( 100 % ) …" at bounding box center [328, 236] width 245 height 315
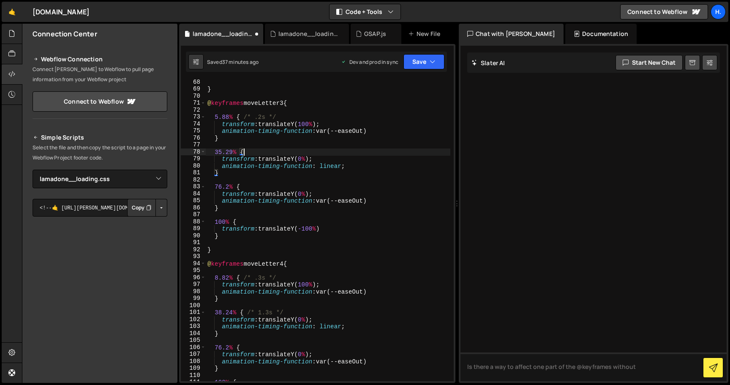
click at [268, 152] on div "} @ keyframes moveLetter3 { 5.88 % { /* .2s */ transform : translateY( 100 % ) …" at bounding box center [328, 236] width 245 height 315
paste textarea "/* .4s */"
click at [266, 151] on div "} @ keyframes moveLetter3 { 5.88 % { /* .2s */ transform : translateY( 100 % ) …" at bounding box center [328, 236] width 245 height 315
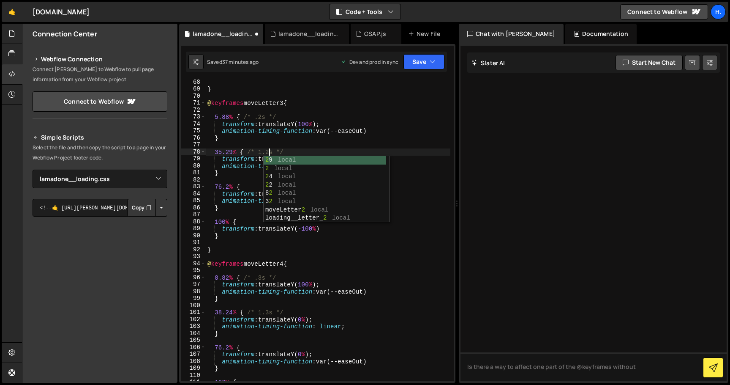
scroll to position [0, 4]
click at [291, 128] on div "} @ keyframes moveLetter3 { 5.88 % { /* .2s */ transform : translateY( 100 % ) …" at bounding box center [328, 236] width 245 height 315
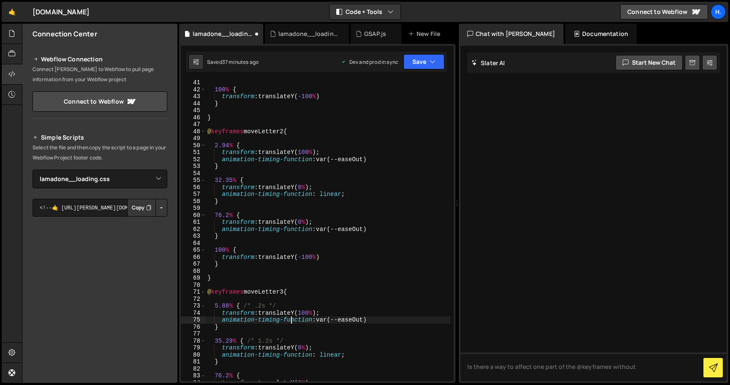
scroll to position [279, 0]
click at [275, 145] on div "100 % { transform : translateY( -100 % ) } } @ keyframes moveLetter2 { 2.94 % {…" at bounding box center [328, 236] width 245 height 315
paste textarea "/* .4s */"
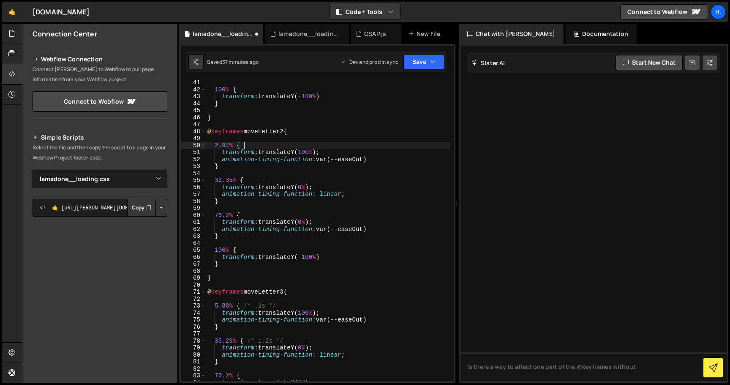
paste textarea "/* .4s */"
click at [263, 146] on div "100 % { transform : translateY( -100 % ) } } @ keyframes moveLetter2 { 2.94 % {…" at bounding box center [328, 236] width 245 height 315
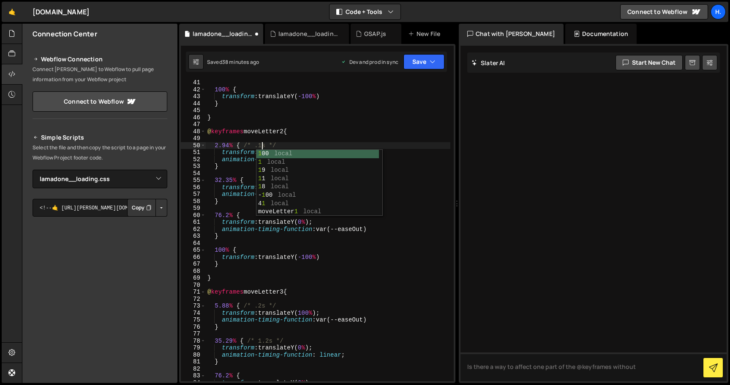
scroll to position [0, 3]
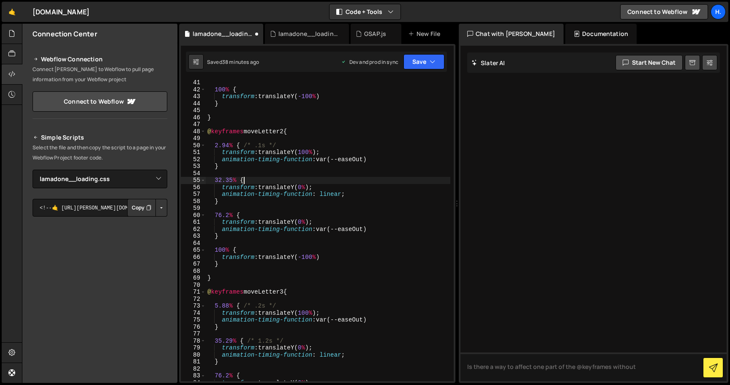
click at [252, 180] on div "100 % { transform : translateY( -100 % ) } } @ keyframes moveLetter2 { 2.94 % {…" at bounding box center [328, 236] width 245 height 315
paste textarea "/* .4s */"
click at [259, 181] on div "100 % { transform : translateY( -100 % ) } } @ keyframes moveLetter2 { 2.94 % {…" at bounding box center [328, 236] width 245 height 315
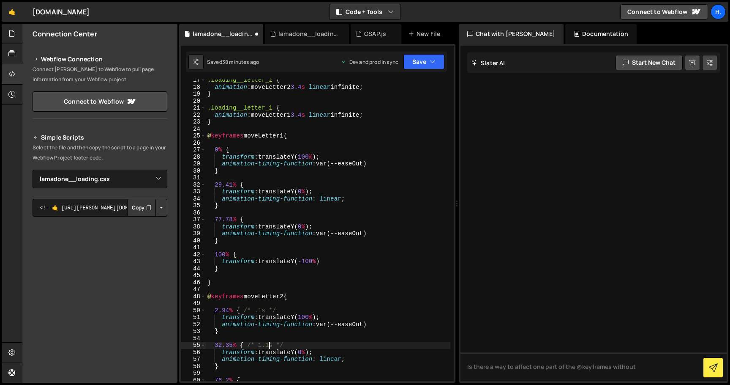
scroll to position [114, 0]
click at [263, 150] on div ".loading__letter_2 { animation : moveLetter2 3.4 s linear infinite ; } .loading…" at bounding box center [328, 233] width 245 height 315
paste textarea "/* .4s */"
click at [250, 149] on div ".loading__letter_2 { animation : moveLetter2 3.4 s linear infinite ; } .loading…" at bounding box center [328, 233] width 245 height 315
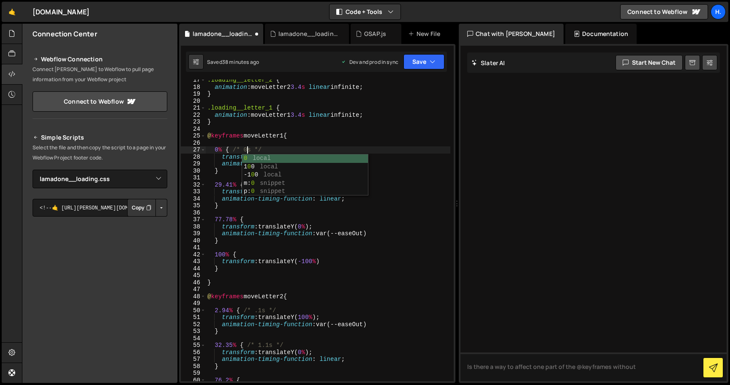
scroll to position [0, 3]
click at [235, 150] on div ".loading__letter_2 { animation : moveLetter2 3.4 s linear infinite ; } .loading…" at bounding box center [328, 233] width 245 height 315
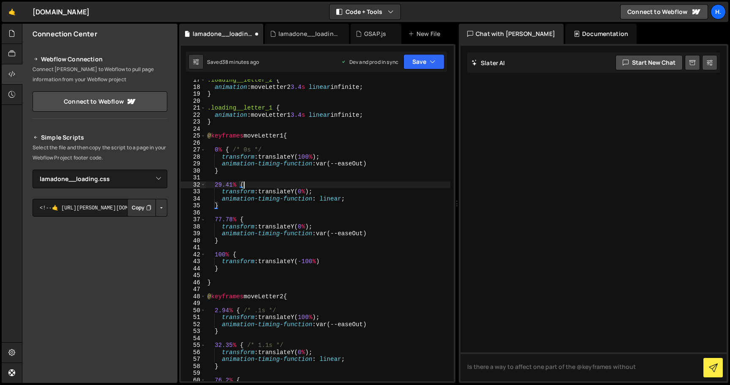
click at [265, 183] on div ".loading__letter_2 { animation : moveLetter2 3.4 s linear infinite ; } .loading…" at bounding box center [328, 233] width 245 height 315
paste textarea "/* .4s */"
click at [259, 186] on div ".loading__letter_2 { animation : moveLetter2 3.4 s linear infinite ; } .loading…" at bounding box center [328, 233] width 245 height 315
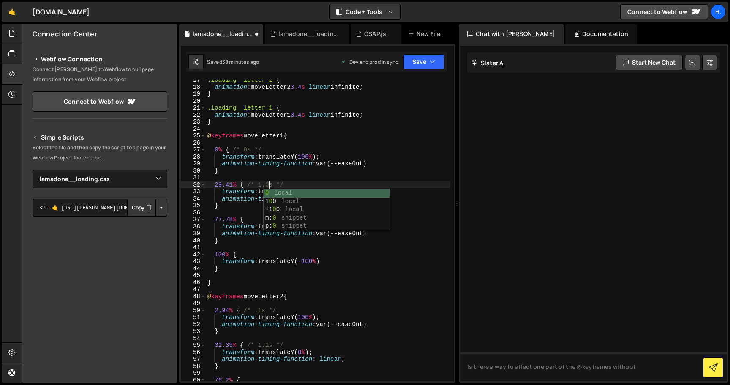
click at [242, 222] on div ".loading__letter_2 { animation : moveLetter2 3.4 s linear infinite ; } .loading…" at bounding box center [328, 233] width 245 height 315
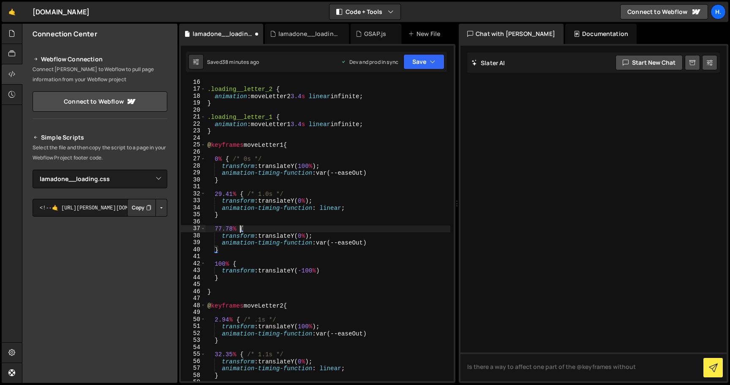
scroll to position [101, 0]
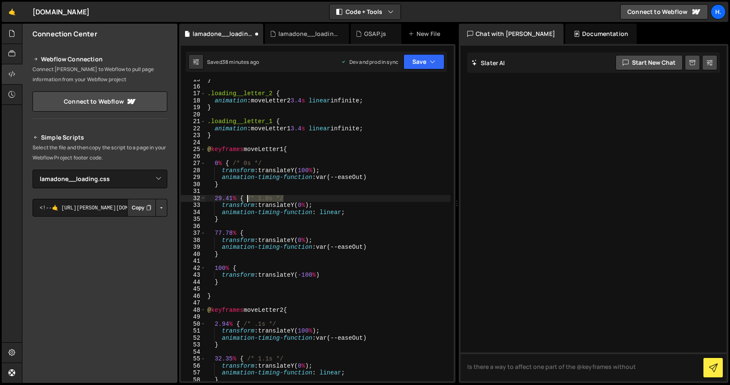
drag, startPoint x: 287, startPoint y: 197, endPoint x: 249, endPoint y: 198, distance: 37.6
click at [249, 198] on div "} .loading__letter_2 { animation : moveLetter2 3.4 s linear infinite ; } .loadi…" at bounding box center [328, 233] width 245 height 315
click at [260, 230] on div "} .loading__letter_2 { animation : moveLetter2 3.4 s linear infinite ; } .loadi…" at bounding box center [328, 233] width 245 height 315
paste textarea "/* 1.0s */"
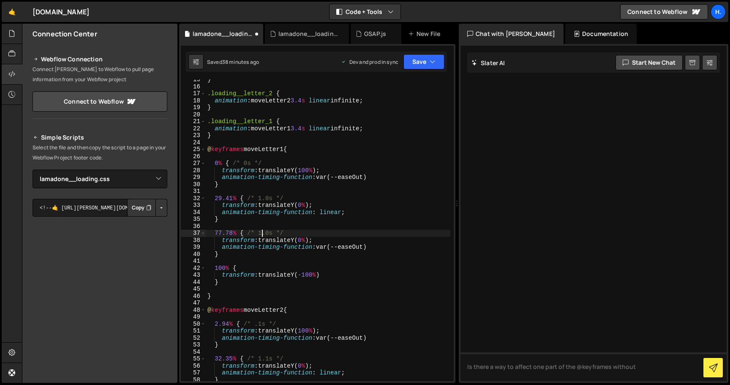
click at [262, 234] on div "} .loading__letter_2 { animation : moveLetter2 3.4 s linear infinite ; } .loadi…" at bounding box center [328, 233] width 245 height 315
click at [254, 232] on div "} .loading__letter_2 { animation : moveLetter2 3.4 s linear infinite ; } .loadi…" at bounding box center [328, 233] width 245 height 315
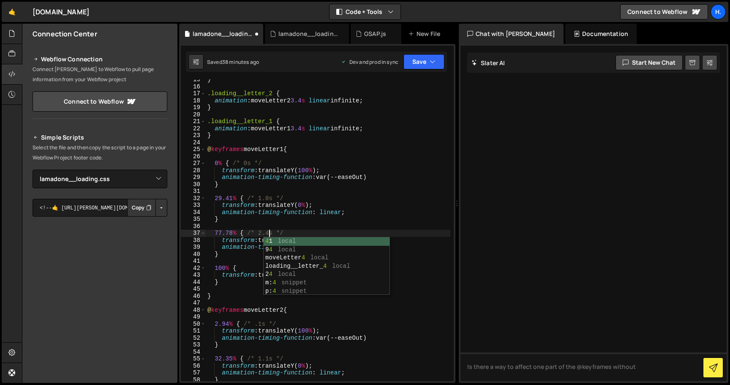
click at [259, 232] on div "} .loading__letter_2 { animation : moveLetter2 3.4 s linear infinite ; } .loadi…" at bounding box center [328, 233] width 245 height 315
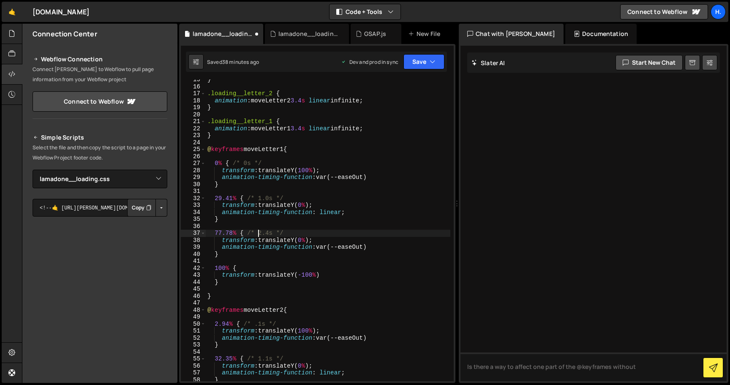
click at [221, 232] on div "} .loading__letter_2 { animation : moveLetter2 3.4 s linear infinite ; } .loadi…" at bounding box center [328, 233] width 245 height 315
click at [293, 234] on div "} .loading__letter_2 { animation : moveLetter2 3.4 s linear infinite ; } .loadi…" at bounding box center [328, 233] width 245 height 315
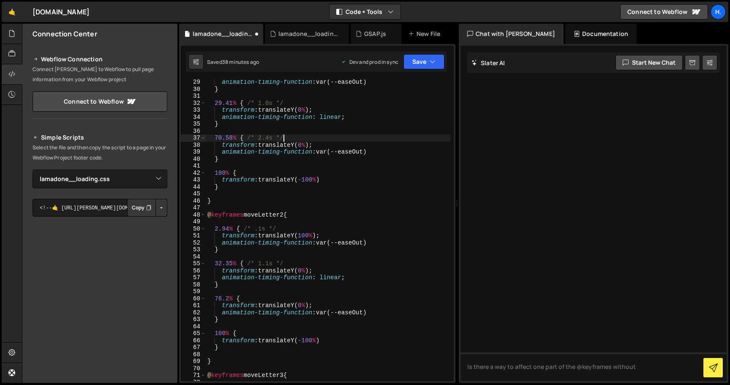
scroll to position [196, 0]
click at [289, 263] on div "animation-timing-function : var(--easeOut) } 29.41 % { /* 1.0s */ transform : t…" at bounding box center [328, 236] width 245 height 315
click at [270, 298] on div "animation-timing-function : var(--easeOut) } 29.41 % { /* 1.0s */ transform : t…" at bounding box center [328, 236] width 245 height 315
paste textarea "/* 1.0s */"
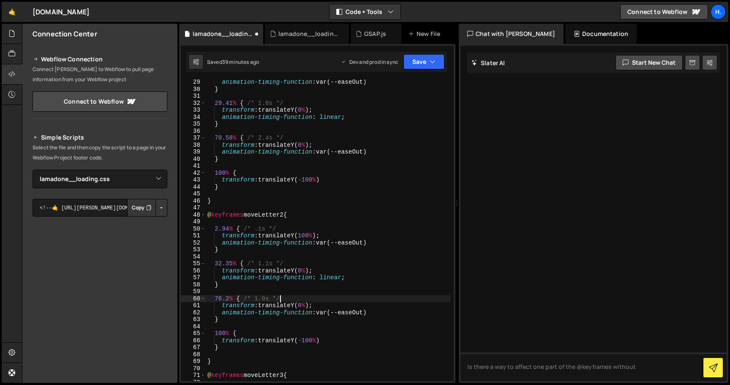
click at [259, 299] on div "animation-timing-function : var(--easeOut) } 29.41 % { /* 1.0s */ transform : t…" at bounding box center [328, 236] width 245 height 315
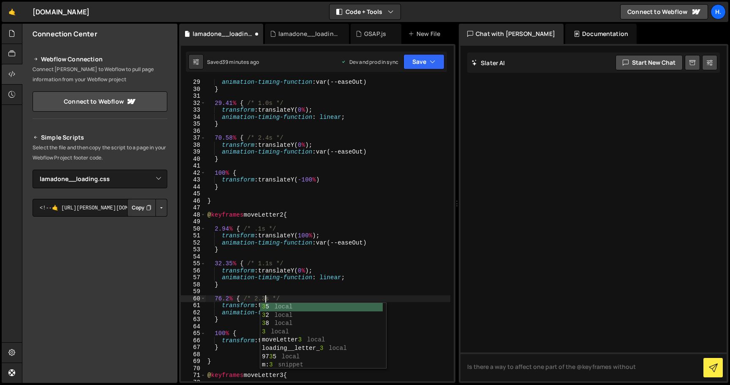
scroll to position [0, 4]
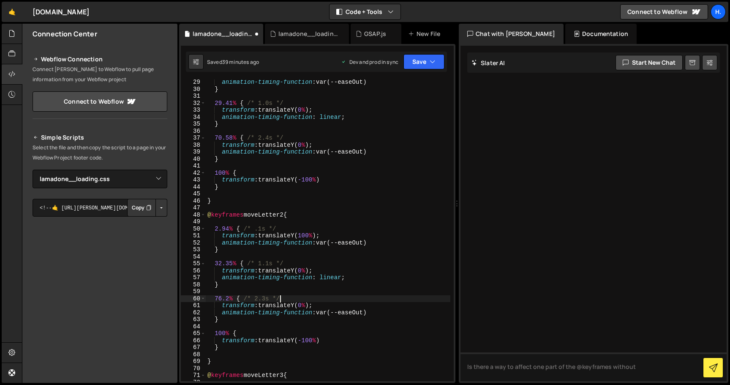
click at [283, 299] on div "animation-timing-function : var(--easeOut) } 29.41 % { /* 1.0s */ transform : t…" at bounding box center [328, 236] width 245 height 315
click at [222, 299] on div "animation-timing-function : var(--easeOut) } 29.41 % { /* 1.0s */ transform : t…" at bounding box center [328, 236] width 245 height 315
type textarea "67.65% { /* 2.3s */"
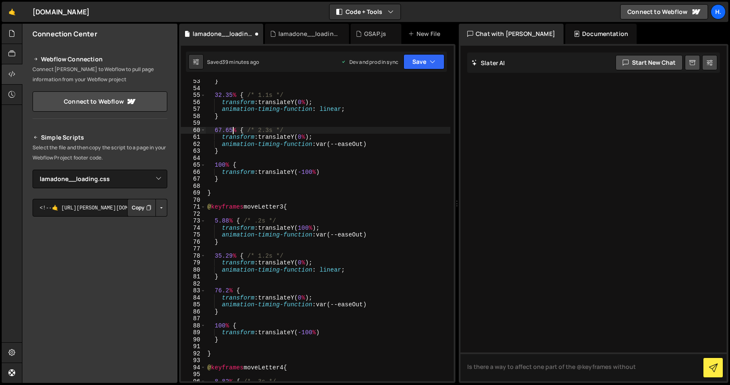
scroll to position [369, 0]
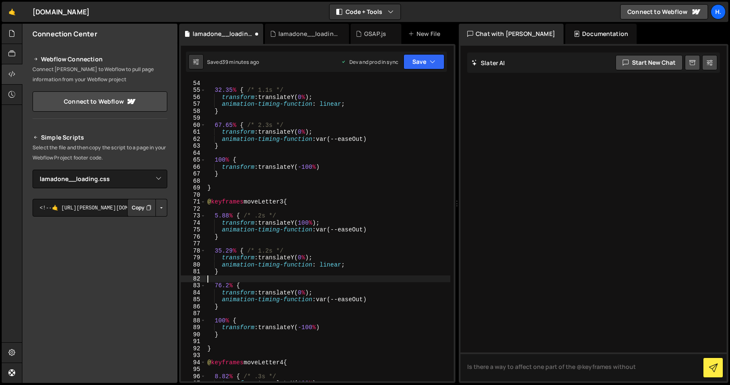
click at [270, 281] on div "} 32.35 % { /* 1.1s */ transform : translateY( 0 % ) ; animation-timing-functio…" at bounding box center [328, 230] width 245 height 315
click at [266, 285] on div "} 32.35 % { /* 1.1s */ transform : translateY( 0 % ) ; animation-timing-functio…" at bounding box center [328, 230] width 245 height 315
paste textarea "/* 1.0s */"
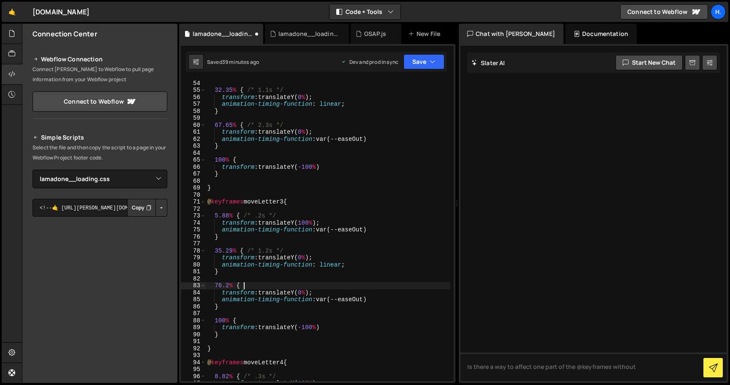
paste textarea "/* 1.0s */"
click at [258, 287] on div "} 32.35 % { /* 1.1s */ transform : translateY( 0 % ) ; animation-timing-functio…" at bounding box center [328, 230] width 245 height 315
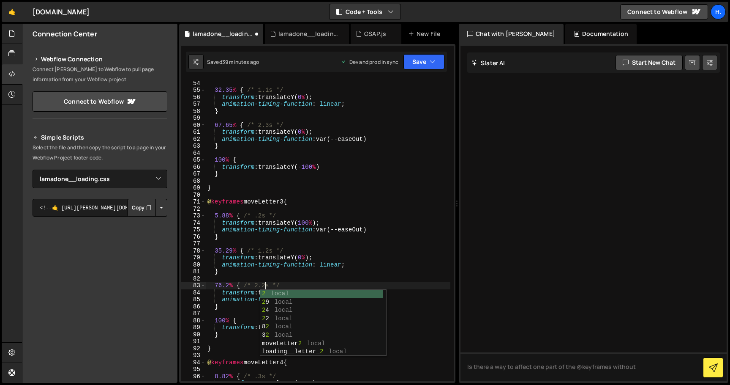
click at [297, 284] on div "} 32.35 % { /* 1.1s */ transform : translateY( 0 % ) ; animation-timing-functio…" at bounding box center [328, 230] width 245 height 315
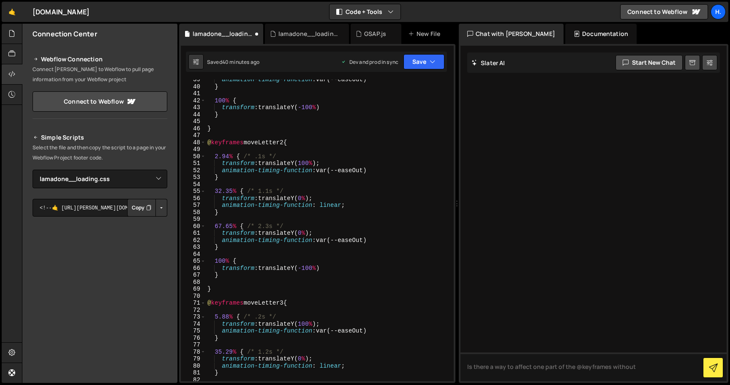
scroll to position [269, 0]
click at [269, 225] on div "animation-timing-function : var(--easeOut) } 100 % { transform : translateY( -1…" at bounding box center [328, 232] width 245 height 315
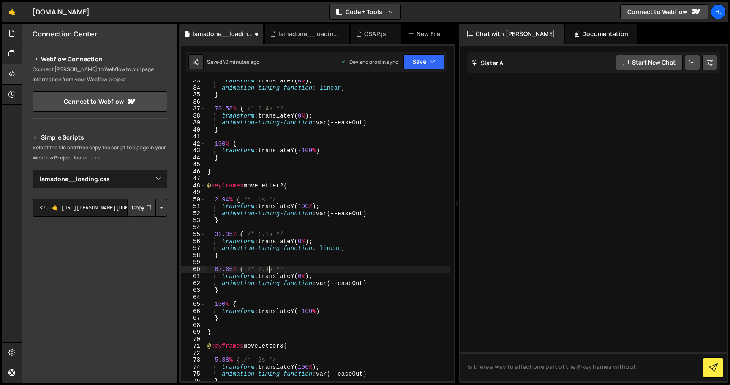
scroll to position [228, 0]
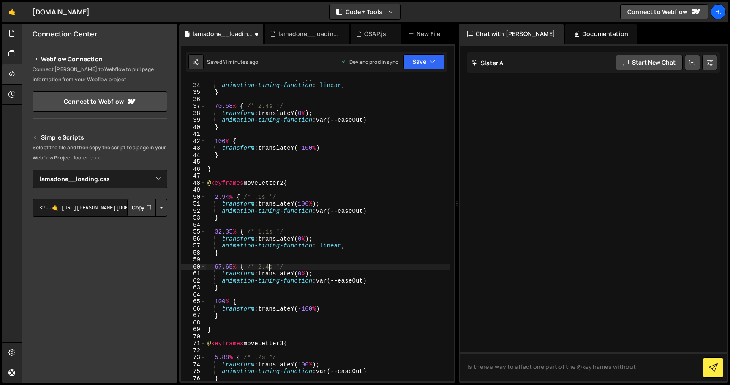
click at [222, 268] on div "transform : translateY( 0 % ) ; animation-timing-function : linear ; } 70.58 % …" at bounding box center [328, 232] width 245 height 315
click at [262, 255] on div "transform : translateY( 0 % ) ; animation-timing-function : linear ; } 70.58 % …" at bounding box center [328, 232] width 245 height 315
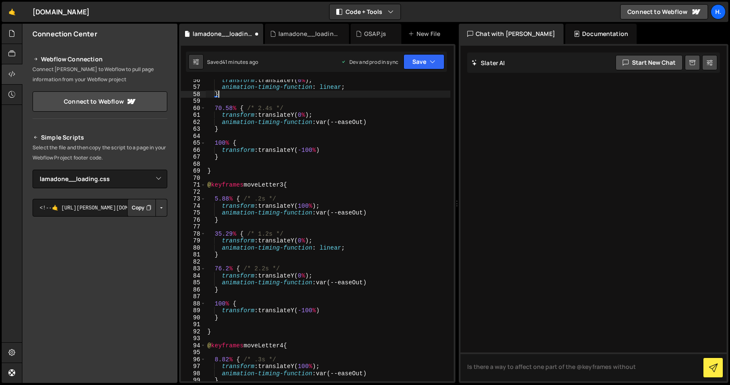
scroll to position [390, 0]
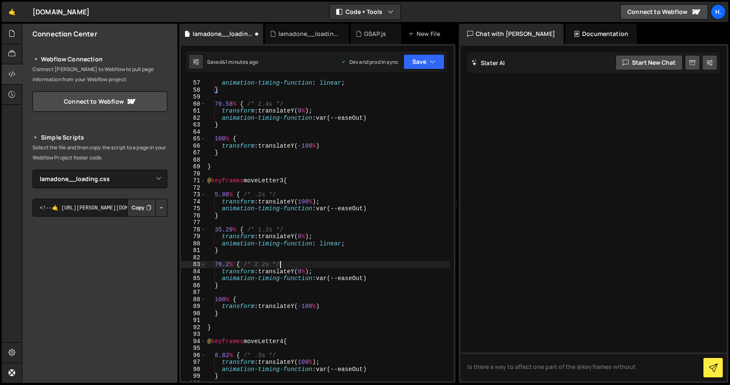
click at [297, 267] on div "animation-timing-function : linear ; } 70.58 % { /* 2.4s */ transform : transla…" at bounding box center [328, 236] width 245 height 315
click at [265, 265] on div "animation-timing-function : linear ; } 70.58 % { /* 2.4s */ transform : transla…" at bounding box center [328, 236] width 245 height 315
click at [242, 264] on div "animation-timing-function : linear ; } 70.58 % { /* 2.4s */ transform : transla…" at bounding box center [328, 236] width 245 height 315
click at [245, 264] on div "animation-timing-function : linear ; } 70.58 % { /* 2.4s */ transform : transla…" at bounding box center [328, 236] width 245 height 315
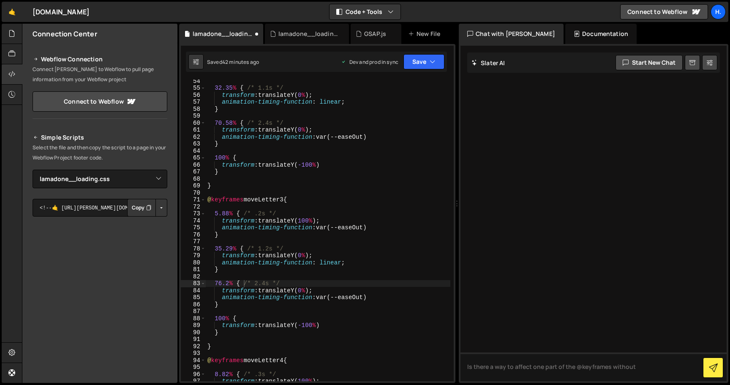
scroll to position [371, 0]
drag, startPoint x: 232, startPoint y: 123, endPoint x: 214, endPoint y: 123, distance: 18.2
click at [214, 123] on div "32.35 % { /* 1.1s */ transform : translateY( 0 % ) ; animation-timing-function …" at bounding box center [328, 234] width 245 height 315
drag, startPoint x: 229, startPoint y: 284, endPoint x: 215, endPoint y: 284, distance: 14.8
click at [215, 284] on div "32.35 % { /* 1.1s */ transform : translateY( 0 % ) ; animation-timing-function …" at bounding box center [328, 234] width 245 height 315
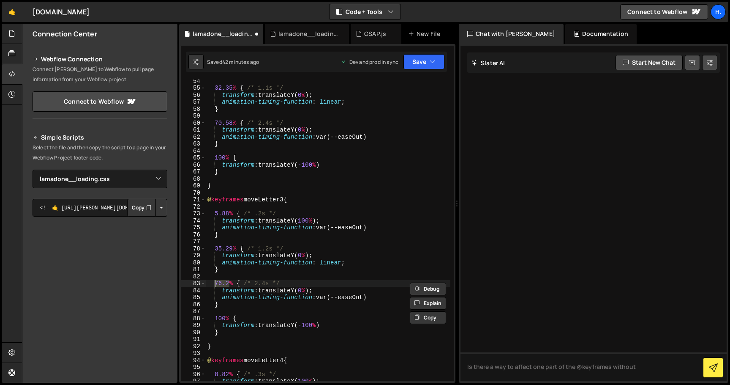
paste textarea "0.58"
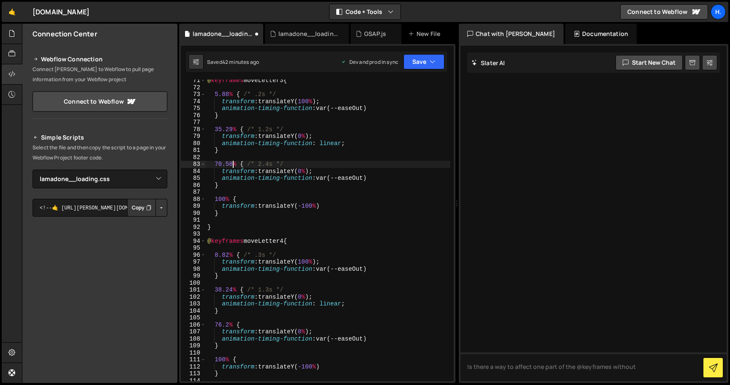
scroll to position [510, 0]
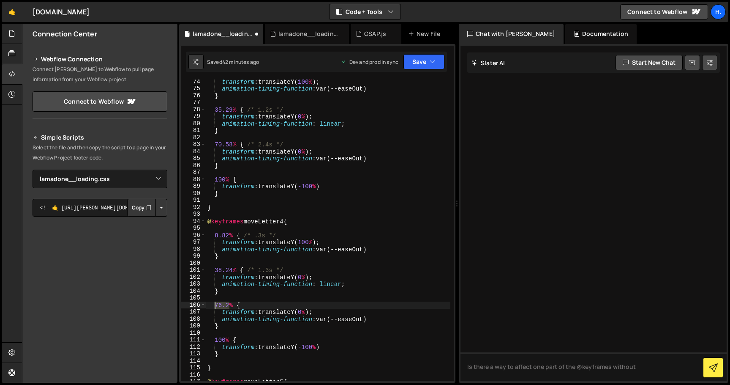
drag, startPoint x: 229, startPoint y: 305, endPoint x: 214, endPoint y: 305, distance: 15.2
click at [214, 305] on div "transform : translateY( 100 % ) ; animation-timing-function : var(--easeOut) } …" at bounding box center [328, 235] width 245 height 315
paste textarea "0.58"
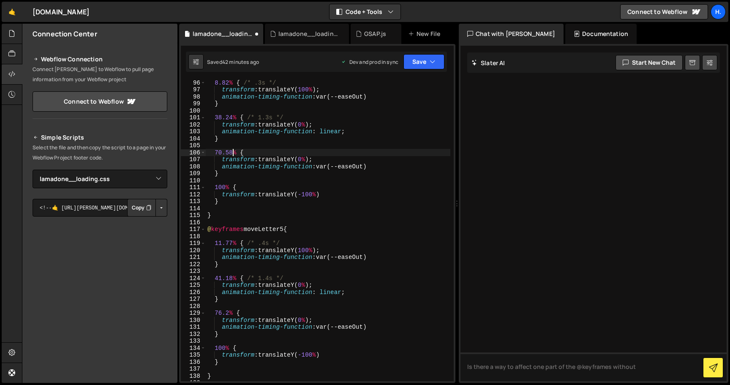
scroll to position [663, 0]
drag, startPoint x: 229, startPoint y: 314, endPoint x: 213, endPoint y: 314, distance: 15.6
click at [213, 314] on div "8.82 % { /* .3s */ transform : translateY( 100 % ) ; animation-timing-function …" at bounding box center [328, 236] width 245 height 315
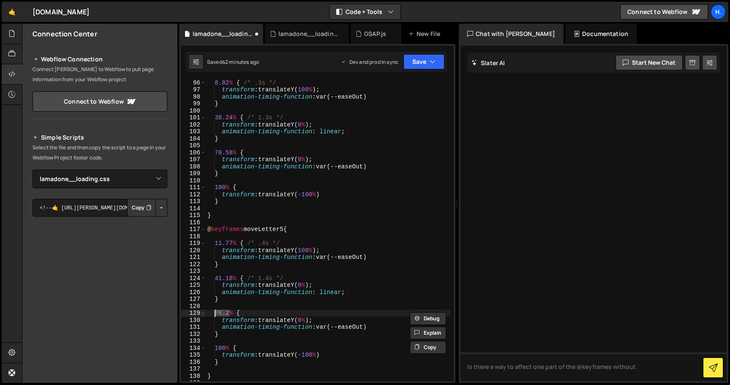
paste textarea "0.58"
type textarea "70.58% {"
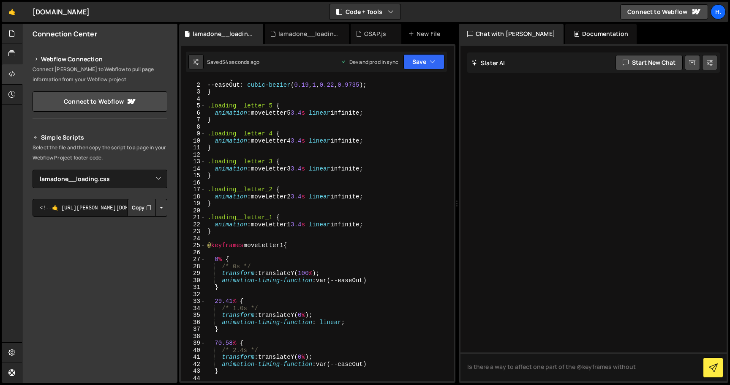
scroll to position [0, 0]
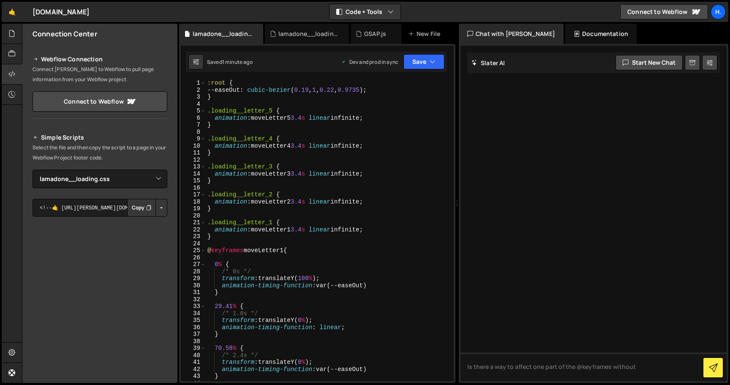
click at [302, 228] on div ":root { --easeOut : cubic-bezier ( 0.19 , 1 , 0.22 , 0.9735 ) ; } .loading__let…" at bounding box center [328, 236] width 245 height 315
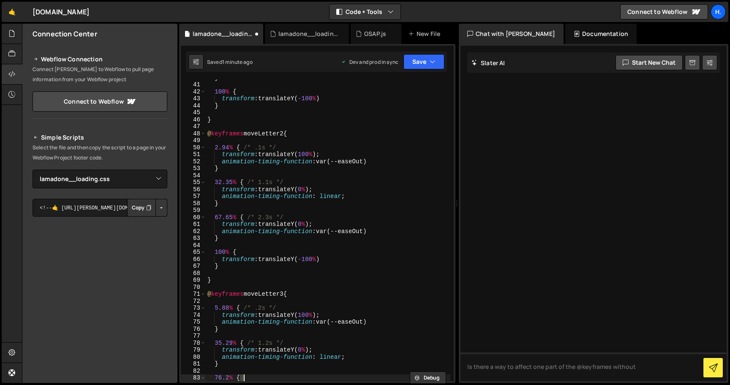
scroll to position [277, 0]
type textarea "}"
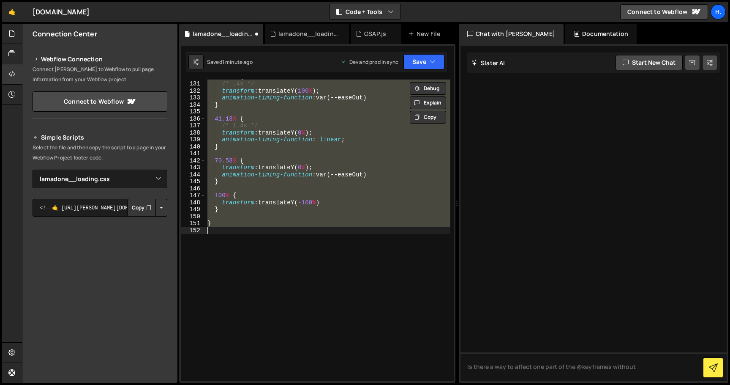
click at [330, 231] on div "11.77 % { /* .4s */ transform : translateY( 100 % ) ; animation-timing-function…" at bounding box center [328, 229] width 245 height 301
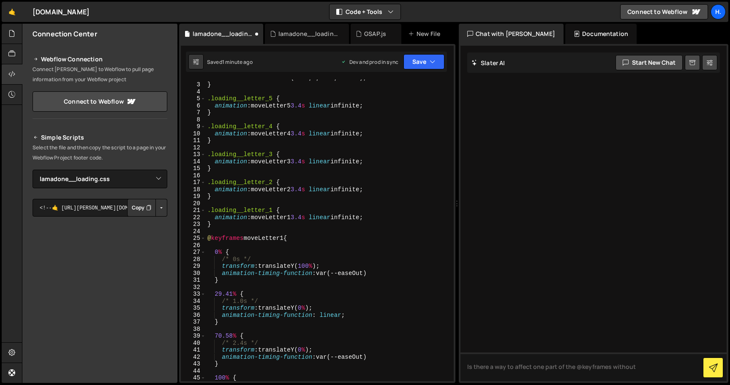
scroll to position [0, 0]
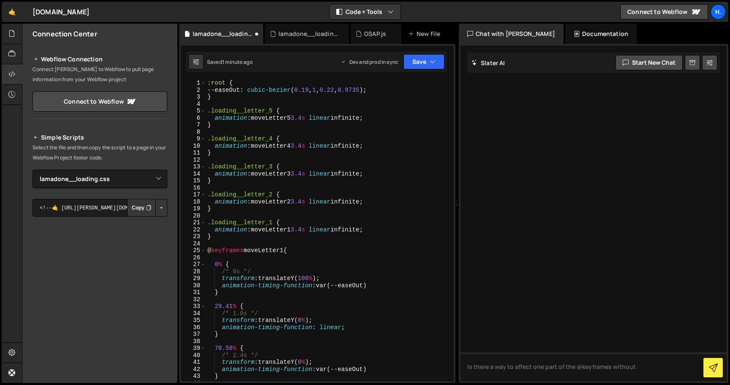
click at [302, 117] on div ":root { --easeOut : cubic-bezier ( 0.19 , 1 , 0.22 , 0.9735 ) ; } .loading__let…" at bounding box center [328, 236] width 245 height 315
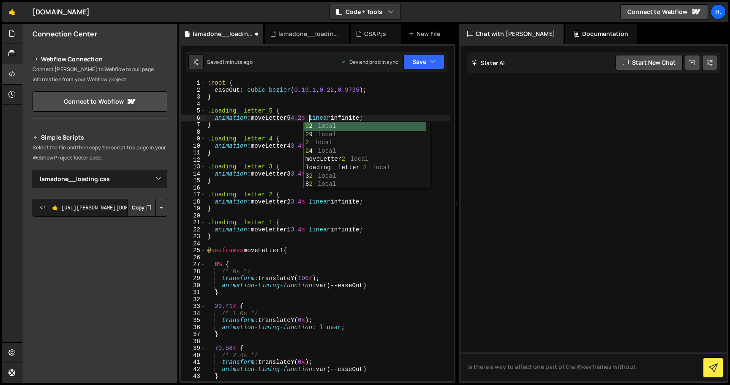
scroll to position [0, 7]
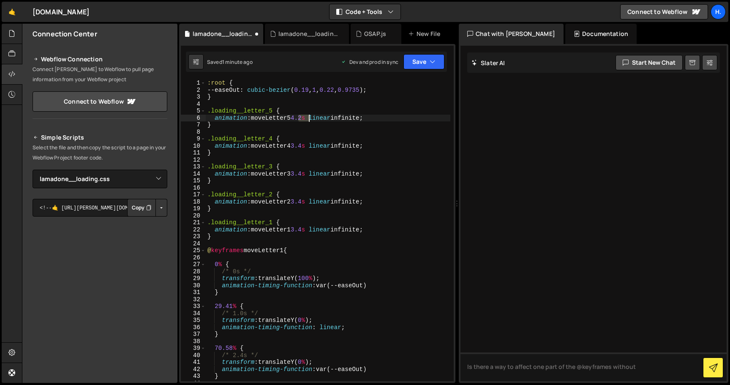
drag, startPoint x: 299, startPoint y: 116, endPoint x: 309, endPoint y: 116, distance: 10.2
click at [309, 116] on div ":root { --easeOut : cubic-bezier ( 0.19 , 1 , 0.22 , 0.9735 ) ; } .loading__let…" at bounding box center [328, 236] width 245 height 315
drag, startPoint x: 298, startPoint y: 145, endPoint x: 309, endPoint y: 145, distance: 11.8
click at [309, 145] on div ":root { --easeOut : cubic-bezier ( 0.19 , 1 , 0.22 , 0.9735 ) ; } .loading__let…" at bounding box center [328, 236] width 245 height 315
paste textarea "4.2"
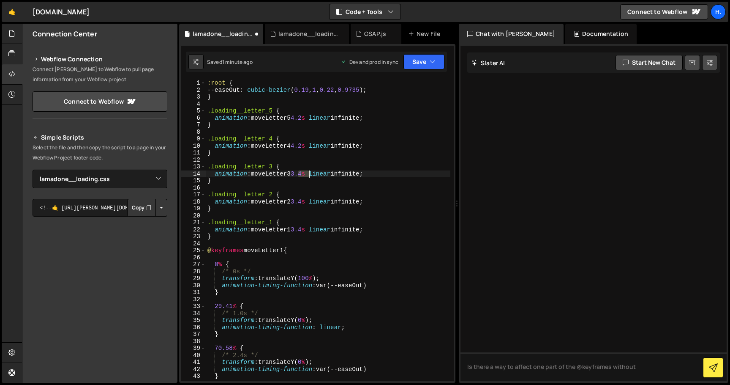
drag, startPoint x: 299, startPoint y: 172, endPoint x: 308, endPoint y: 172, distance: 9.7
click at [308, 172] on div ":root { --easeOut : cubic-bezier ( 0.19 , 1 , 0.22 , 0.9735 ) ; } .loading__let…" at bounding box center [328, 236] width 245 height 315
paste textarea "4.2"
drag, startPoint x: 300, startPoint y: 201, endPoint x: 307, endPoint y: 201, distance: 7.6
click at [307, 201] on div ":root { --easeOut : cubic-bezier ( 0.19 , 1 , 0.22 , 0.9735 ) ; } .loading__let…" at bounding box center [328, 236] width 245 height 315
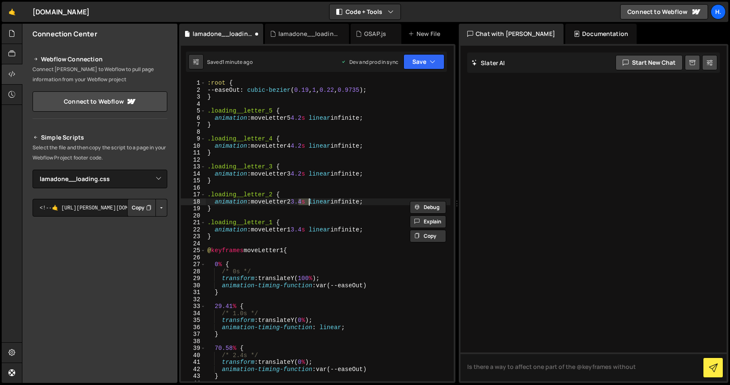
paste textarea "4.2"
drag, startPoint x: 300, startPoint y: 228, endPoint x: 308, endPoint y: 229, distance: 8.9
click at [308, 229] on div ":root { --easeOut : cubic-bezier ( 0.19 , 1 , 0.22 , 0.9735 ) ; } .loading__let…" at bounding box center [328, 236] width 245 height 315
paste textarea "4.2"
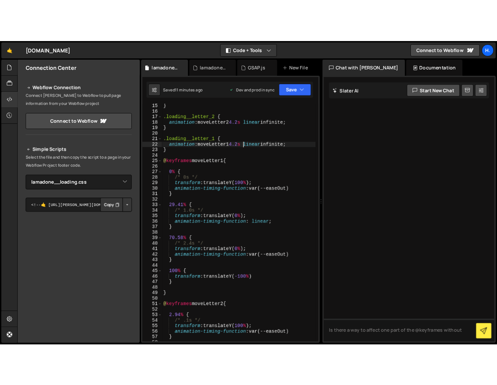
scroll to position [119, 0]
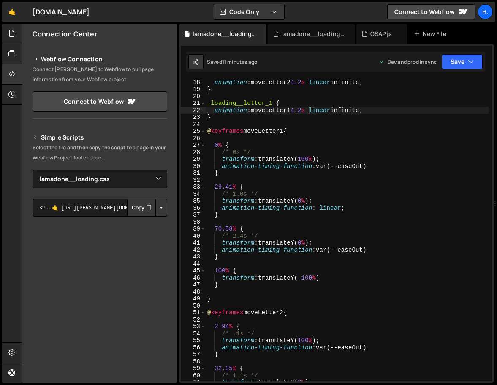
drag, startPoint x: 341, startPoint y: 81, endPoint x: 497, endPoint y: 92, distance: 155.9
click at [497, 92] on div at bounding box center [495, 203] width 3 height 359
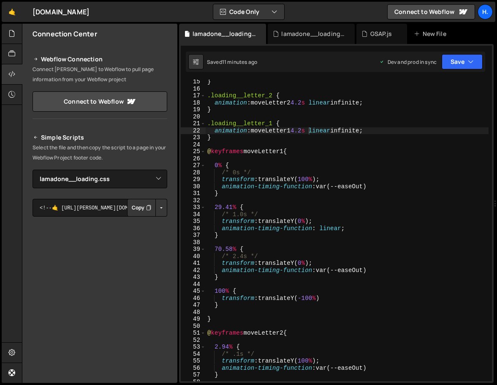
scroll to position [99, 0]
click at [222, 207] on div "} .loading__letter_2 { animation : moveLetter2 4.2 s linear infinite ; } .loadi…" at bounding box center [347, 235] width 283 height 315
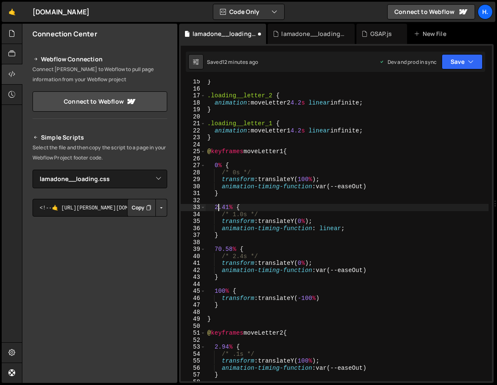
scroll to position [0, 1]
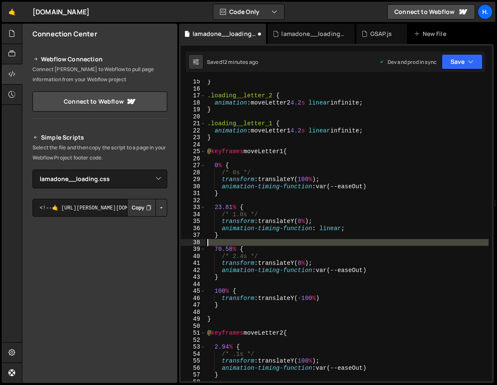
click at [198, 243] on div "38" at bounding box center [193, 242] width 25 height 7
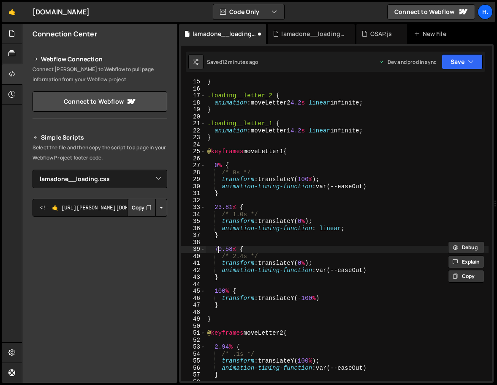
click at [220, 247] on div "} .loading__letter_2 { animation : moveLetter2 4.2 s linear infinite ; } .loadi…" at bounding box center [347, 235] width 283 height 315
click at [223, 248] on div "} .loading__letter_2 { animation : moveLetter2 4.2 s linear infinite ; } .loadi…" at bounding box center [347, 235] width 283 height 315
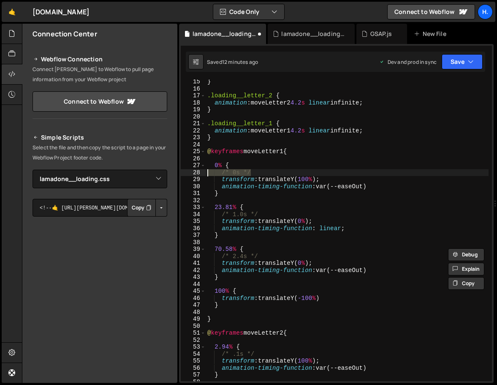
drag, startPoint x: 257, startPoint y: 172, endPoint x: 185, endPoint y: 174, distance: 72.3
click at [185, 174] on div "70.58% { 15 16 17 18 19 20 21 22 23 24 25 26 27 28 29 30 31 32 33 34 35 36 37 3…" at bounding box center [336, 229] width 311 height 301
type textarea "/* 0s */"
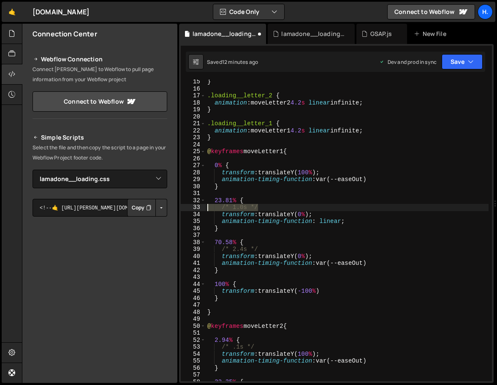
drag, startPoint x: 263, startPoint y: 207, endPoint x: 183, endPoint y: 207, distance: 79.5
click at [183, 207] on div "0% { 15 16 17 18 19 20 21 22 23 24 25 26 27 28 29 30 31 32 33 34 35 36 37 38 39…" at bounding box center [336, 229] width 311 height 301
type textarea "/* 1.0s */"
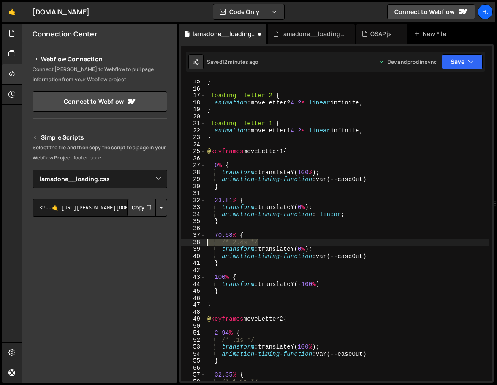
drag, startPoint x: 270, startPoint y: 243, endPoint x: 186, endPoint y: 243, distance: 84.1
click at [186, 243] on div "23.81% { 15 16 17 18 19 20 21 22 23 24 25 26 27 28 29 30 31 32 33 34 35 36 37 3…" at bounding box center [336, 229] width 311 height 301
type textarea "/* 2.4s */"
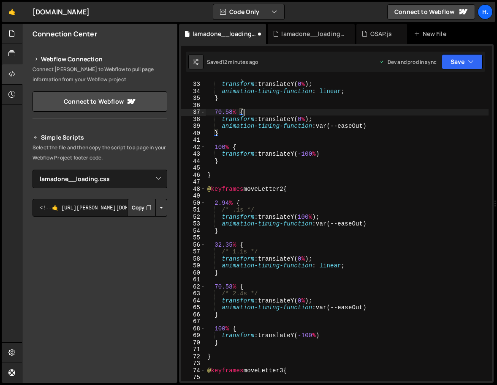
scroll to position [228, 0]
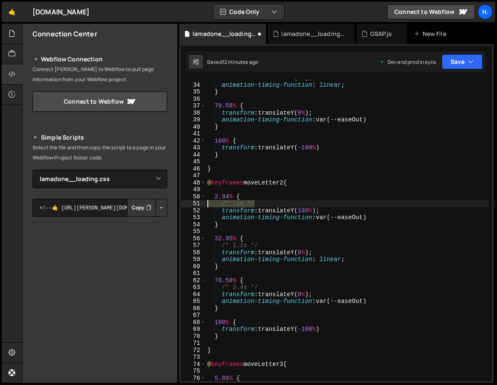
drag, startPoint x: 267, startPoint y: 203, endPoint x: 166, endPoint y: 202, distance: 101.0
click at [166, 202] on div "Files New File Create your first file Get started by starting a Javascript or C…" at bounding box center [259, 203] width 475 height 359
type textarea "/* .1s */"
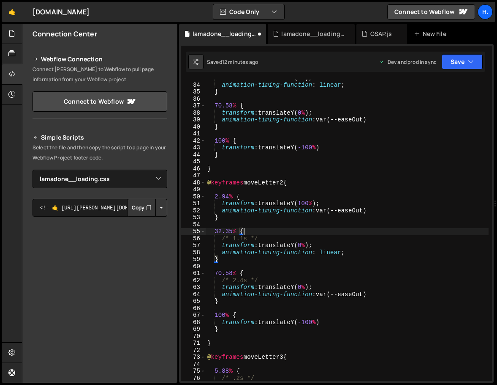
drag, startPoint x: 264, startPoint y: 235, endPoint x: 240, endPoint y: 235, distance: 23.7
click at [240, 235] on div "transform : translateY( 0 % ) ; animation-timing-function : linear ; } 70.58 % …" at bounding box center [347, 231] width 283 height 315
type textarea "32.35% {"
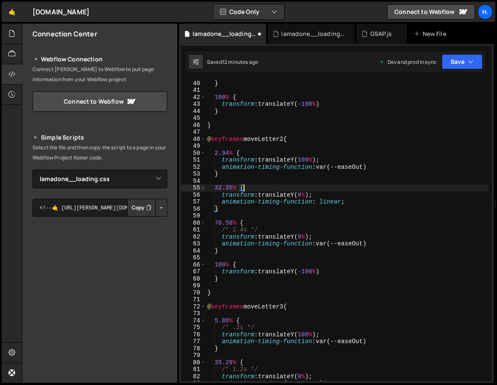
scroll to position [289, 0]
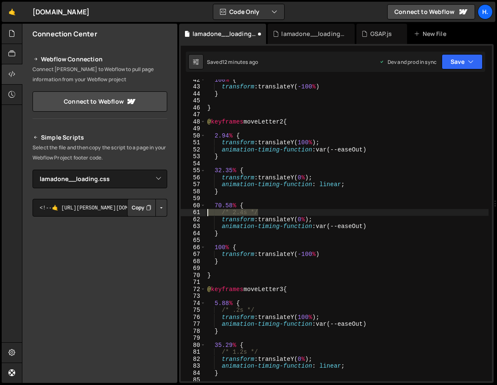
drag, startPoint x: 262, startPoint y: 212, endPoint x: 190, endPoint y: 214, distance: 71.9
click at [190, 213] on div "32.35% { 42 43 44 45 46 47 48 49 50 51 52 53 54 55 56 57 58 59 60 61 62 63 64 6…" at bounding box center [336, 229] width 311 height 301
type textarea "/* 2.4s */"
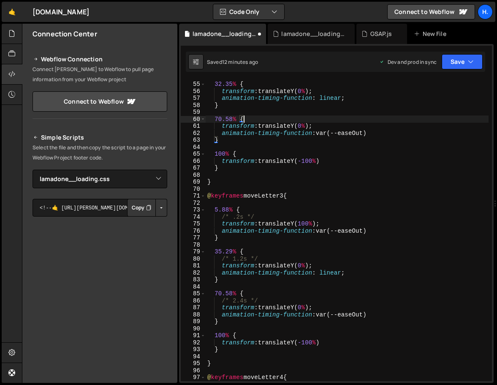
scroll to position [376, 0]
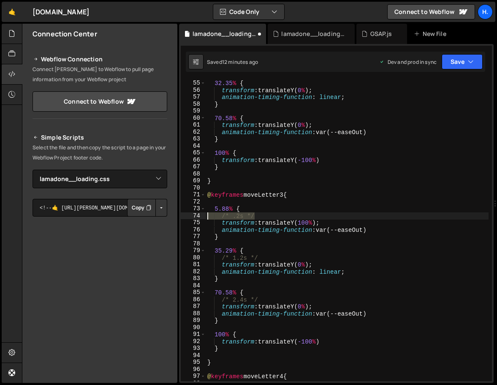
drag, startPoint x: 257, startPoint y: 216, endPoint x: 196, endPoint y: 215, distance: 61.3
click at [196, 215] on div "70.58% { 54 55 56 57 58 59 60 61 62 63 64 65 66 67 68 69 70 71 72 73 74 75 76 7…" at bounding box center [336, 229] width 311 height 301
type textarea "/* .2s */"
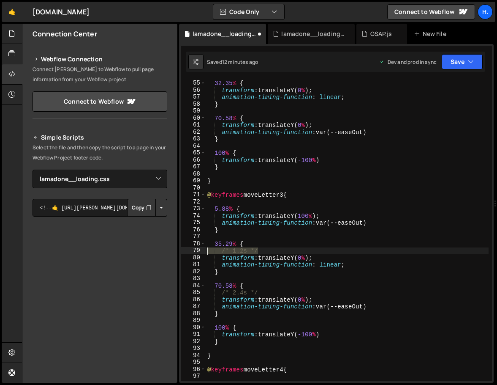
drag, startPoint x: 275, startPoint y: 249, endPoint x: 187, endPoint y: 249, distance: 87.5
click at [187, 249] on div "5.88% { 54 55 56 57 58 59 60 61 62 63 64 65 66 67 68 69 70 71 72 73 74 75 76 77…" at bounding box center [336, 229] width 311 height 301
type textarea "/* 1.2s */"
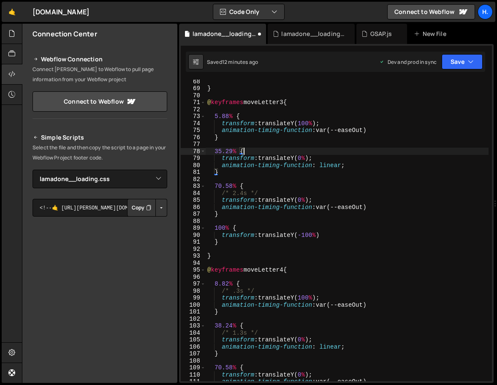
scroll to position [492, 0]
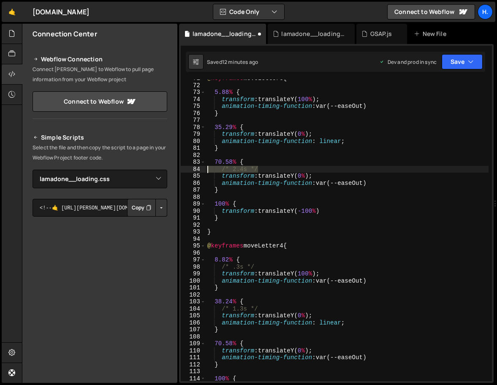
drag, startPoint x: 260, startPoint y: 168, endPoint x: 193, endPoint y: 167, distance: 67.2
click at [193, 167] on div "35.29% { 71 72 73 74 75 76 77 78 79 80 81 82 83 84 85 86 87 88 89 90 91 92 93 9…" at bounding box center [336, 229] width 311 height 301
type textarea "/* 2.4s */"
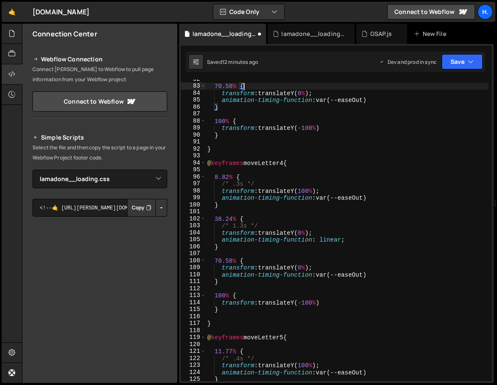
scroll to position [576, 0]
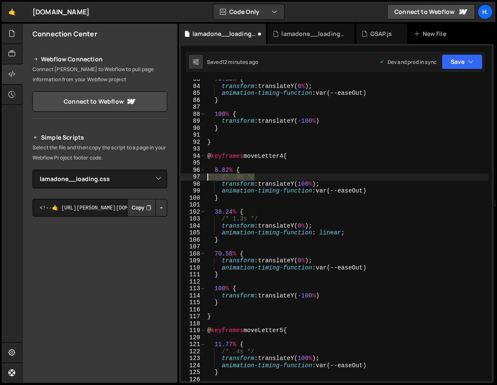
drag, startPoint x: 262, startPoint y: 175, endPoint x: 174, endPoint y: 173, distance: 88.8
click at [174, 173] on div "Files New File Create your first file Get started by starting a Javascript or C…" at bounding box center [259, 203] width 475 height 359
type textarea "/* .3s */"
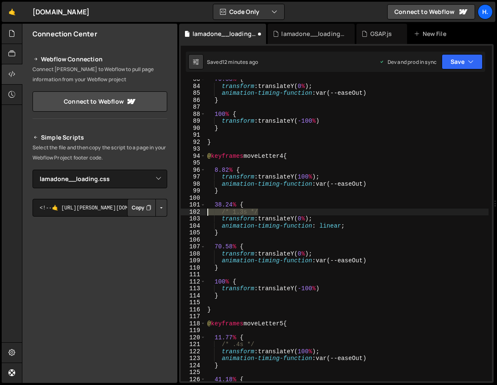
drag, startPoint x: 262, startPoint y: 211, endPoint x: 164, endPoint y: 213, distance: 98.1
click at [164, 213] on div "Files New File Create your first file Get started by starting a Javascript or C…" at bounding box center [259, 203] width 475 height 359
type textarea "/* 1.3s */"
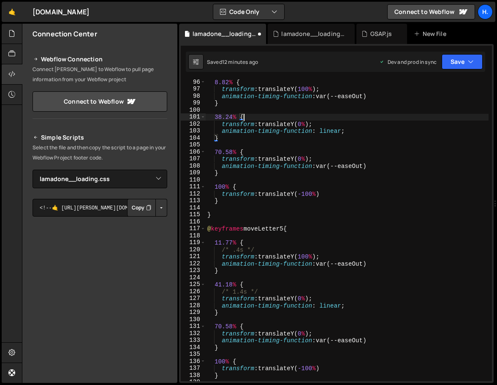
scroll to position [680, 0]
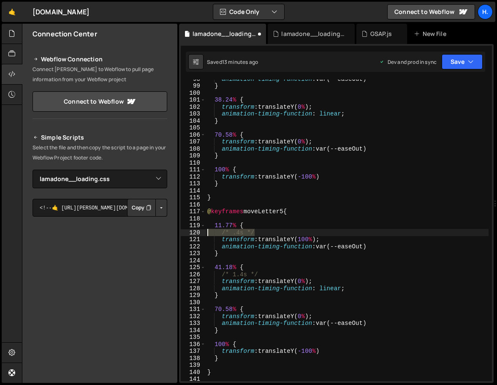
drag, startPoint x: 259, startPoint y: 233, endPoint x: 189, endPoint y: 232, distance: 69.3
click at [189, 232] on div "38.24% { 98 99 100 101 102 103 104 105 106 107 108 109 110 111 112 113 114 115 …" at bounding box center [336, 229] width 311 height 301
type textarea "/* .4s */"
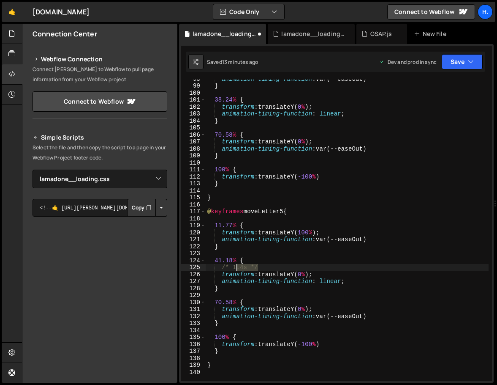
drag, startPoint x: 268, startPoint y: 265, endPoint x: 181, endPoint y: 265, distance: 86.6
click at [181, 265] on div "11.77% { 98 99 100 101 102 103 104 105 106 107 108 109 110 111 112 113 114 115 …" at bounding box center [336, 229] width 311 height 301
type textarea "/* 1.4s */"
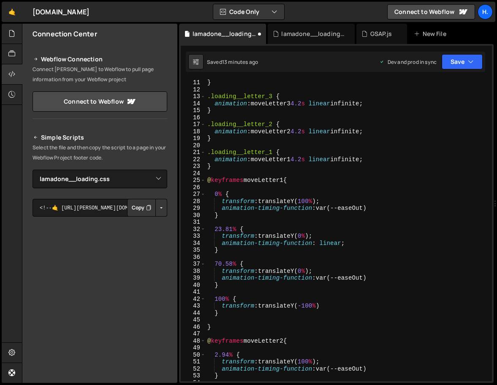
scroll to position [70, 0]
click at [223, 228] on div "} .loading__letter_3 { animation : moveLetter3 4.2 s linear infinite ; } .loadi…" at bounding box center [347, 236] width 283 height 315
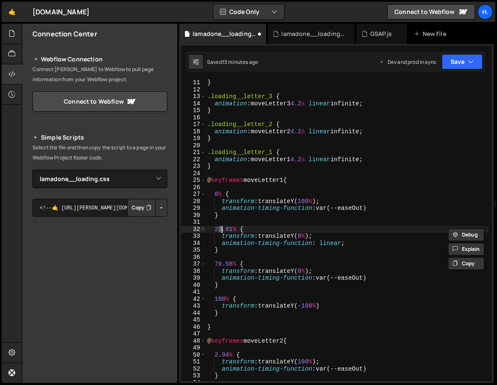
click at [261, 273] on div "} .loading__letter_3 { animation : moveLetter3 4.2 s linear infinite ; } .loadi…" at bounding box center [347, 236] width 283 height 315
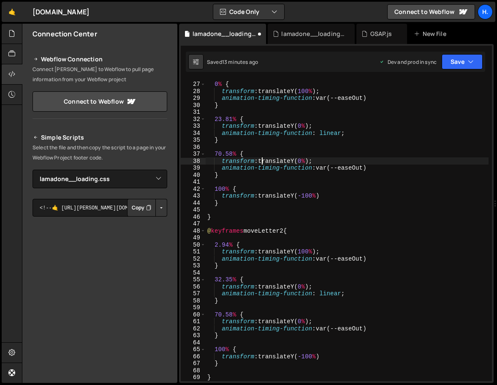
scroll to position [206, 0]
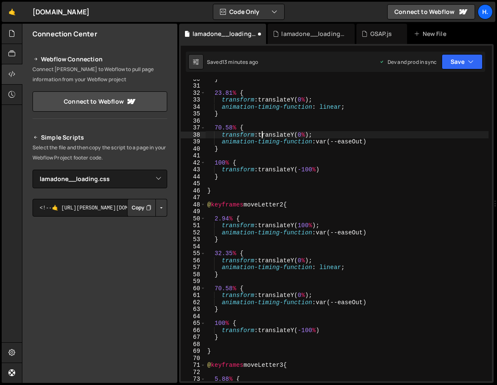
click at [218, 218] on div "} 23.81 % { transform : translateY( 0 % ) ; animation-timing-function : linear …" at bounding box center [347, 232] width 283 height 315
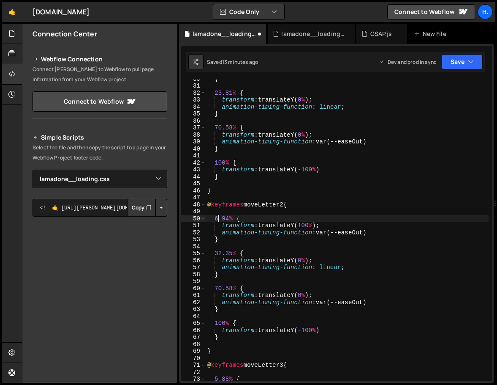
scroll to position [0, 0]
type textarea "7.14% {"
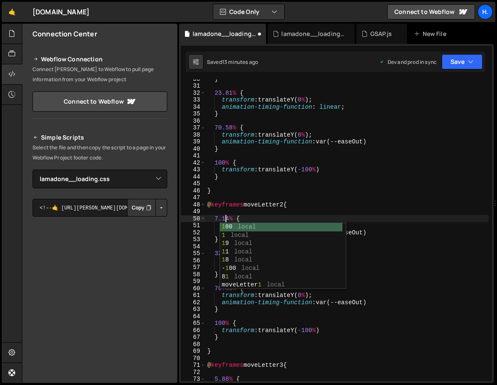
click at [213, 246] on div "} 23.81 % { transform : translateY( 0 % ) ; animation-timing-function : linear …" at bounding box center [347, 232] width 283 height 315
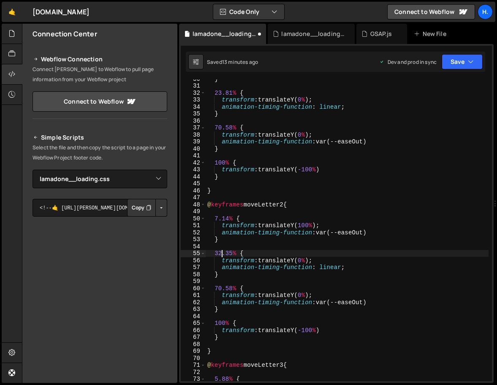
click at [222, 254] on div "} 23.81 % { transform : translateY( 0 % ) ; animation-timing-function : linear …" at bounding box center [347, 232] width 283 height 315
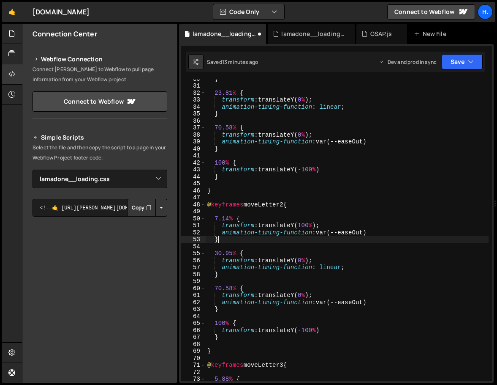
click at [232, 243] on div "} 23.81 % { transform : translateY( 0 % ) ; animation-timing-function : linear …" at bounding box center [347, 232] width 283 height 315
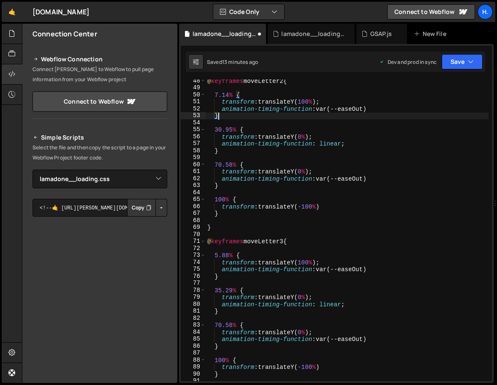
scroll to position [330, 0]
click at [219, 254] on div "@ keyframes moveLetter2 { 7.14 % { transform : translateY( 100 % ) ; animation-…" at bounding box center [347, 234] width 283 height 315
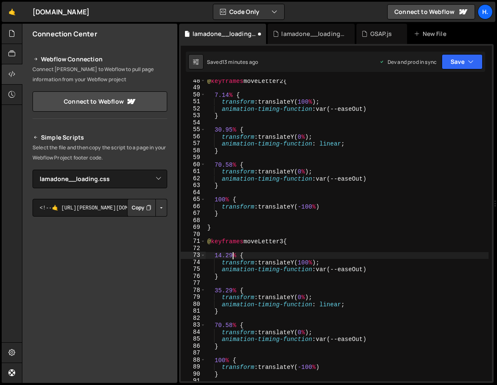
scroll to position [0, 1]
click at [221, 291] on div "@ keyframes moveLetter2 { 7.14 % { transform : translateY( 100 % ) ; animation-…" at bounding box center [347, 234] width 283 height 315
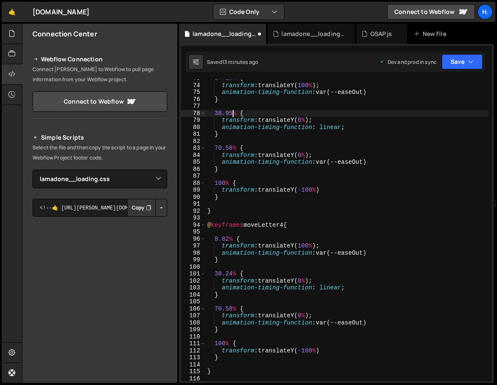
scroll to position [507, 0]
click at [218, 240] on div "14.29 % { transform : translateY( 100 % ) ; animation-timing-function : var(--e…" at bounding box center [347, 232] width 283 height 315
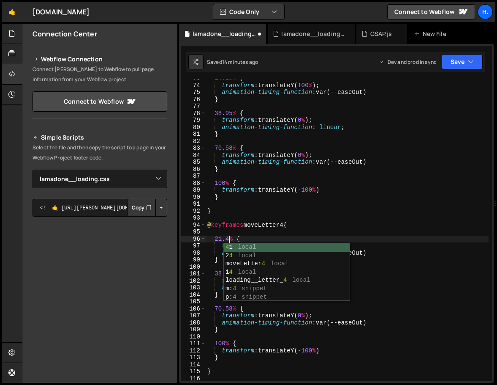
scroll to position [0, 1]
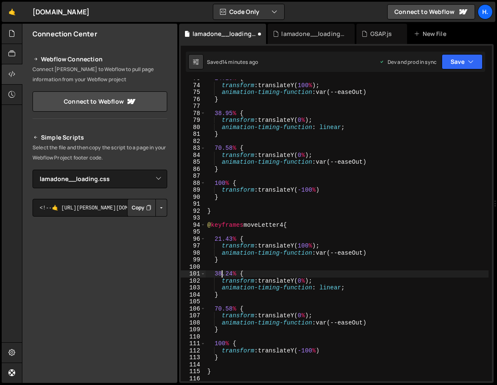
click at [222, 272] on div "14.29 % { transform : translateY( 100 % ) ; animation-timing-function : var(--e…" at bounding box center [347, 232] width 283 height 315
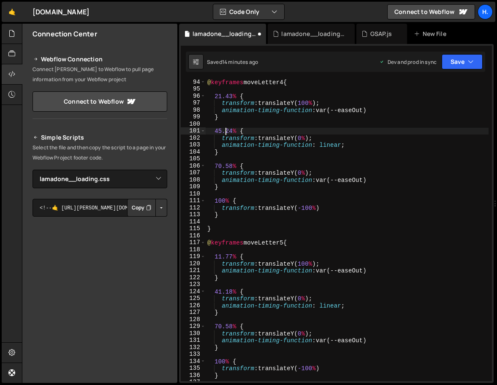
scroll to position [652, 0]
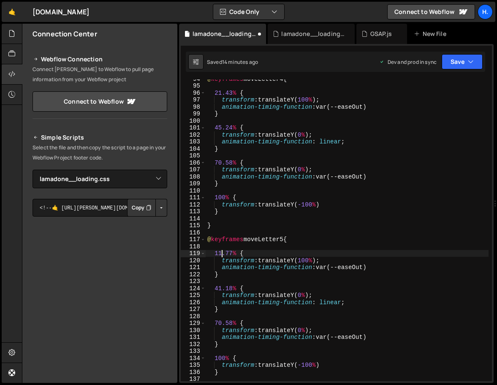
click at [221, 254] on div "@ keyframes moveLetter4 { 21.43 % { transform : translateY( 100 % ) ; animation…" at bounding box center [347, 232] width 283 height 315
click at [223, 288] on div "@ keyframes moveLetter4 { 21.43 % { transform : translateY( 100 % ) ; animation…" at bounding box center [347, 232] width 283 height 315
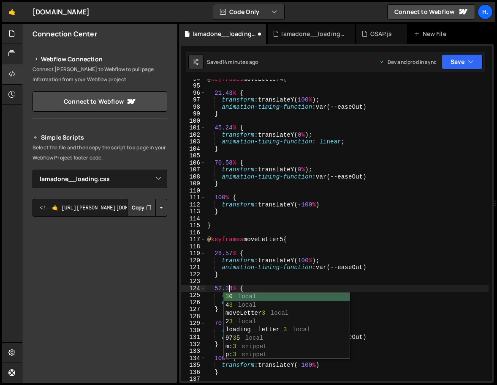
click at [240, 253] on div "@ keyframes moveLetter4 { 21.43 % { transform : translateY( 100 % ) ; animation…" at bounding box center [347, 232] width 283 height 315
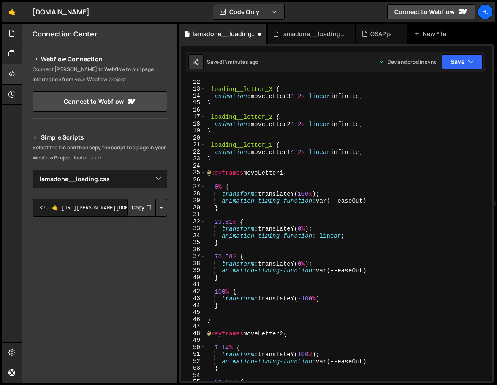
scroll to position [90, 0]
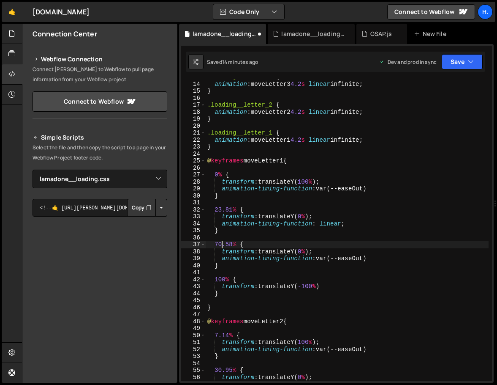
click at [222, 246] on div ".loading__letter_3 { animation : moveLetter3 4.2 s linear infinite ; } .loading…" at bounding box center [347, 231] width 283 height 315
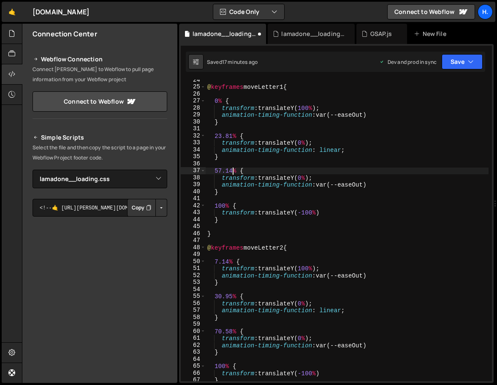
scroll to position [162, 0]
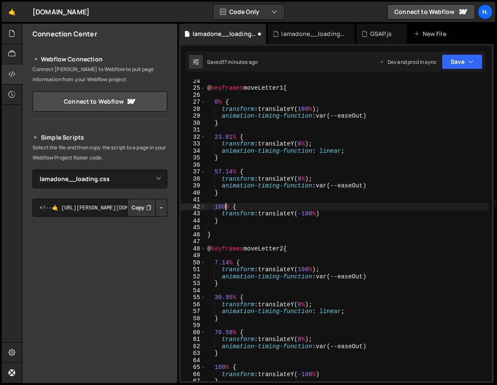
click at [226, 205] on div "@ keyframes moveLetter1 { 0 % { transform : translateY( 100 % ) ; animation-tim…" at bounding box center [347, 234] width 283 height 315
click at [227, 267] on div "@ keyframes moveLetter1 { 0 % { transform : translateY( 100 % ) ; animation-tim…" at bounding box center [347, 234] width 283 height 315
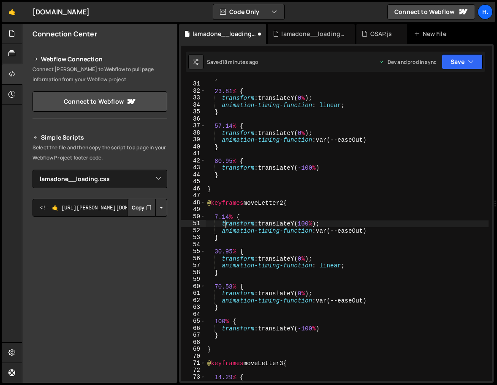
scroll to position [208, 0]
click at [233, 289] on div "} 23.81 % { transform : translateY( 0 % ) ; animation-timing-function : linear …" at bounding box center [347, 231] width 283 height 315
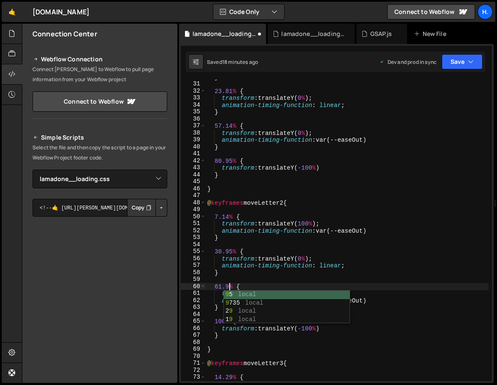
scroll to position [0, 1]
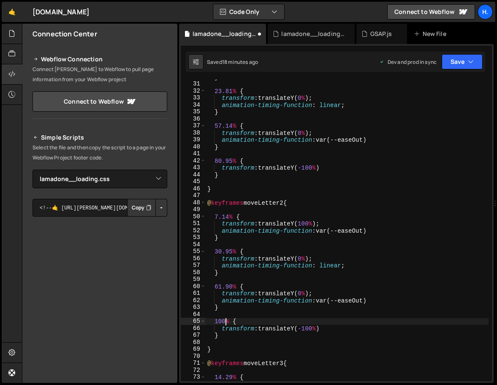
click at [225, 319] on div "} 23.81 % { transform : translateY( 0 % ) ; animation-timing-function : linear …" at bounding box center [347, 231] width 283 height 315
click at [243, 309] on div "} 23.81 % { transform : translateY( 0 % ) ; animation-timing-function : linear …" at bounding box center [347, 231] width 283 height 315
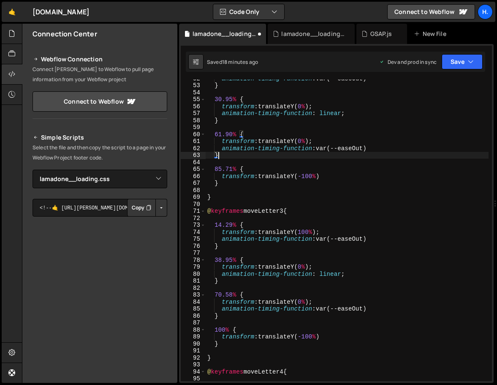
scroll to position [365, 0]
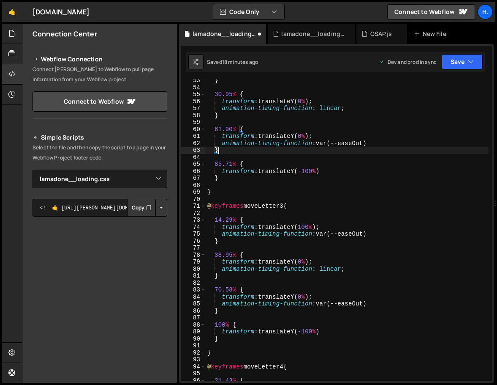
click at [222, 289] on div "} 30.95 % { transform : translateY( 0 % ) ; animation-timing-function : linear …" at bounding box center [347, 234] width 283 height 315
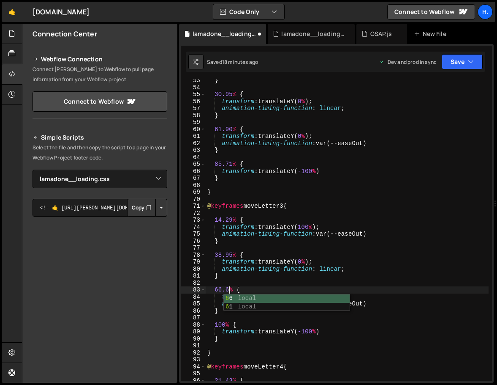
scroll to position [0, 1]
click at [223, 324] on div "} 30.95 % { transform : translateY( 0 % ) ; animation-timing-function : linear …" at bounding box center [347, 234] width 283 height 315
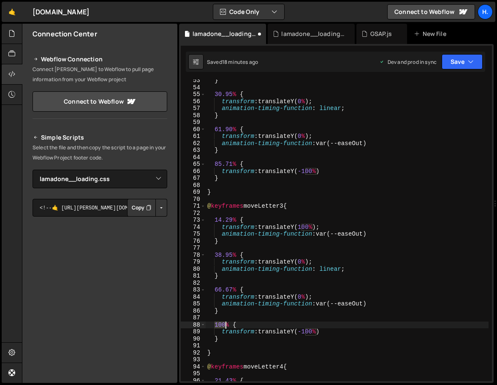
click at [223, 324] on div "} 30.95 % { transform : translateY( 0 % ) ; animation-timing-function : linear …" at bounding box center [347, 234] width 283 height 315
click at [280, 333] on div "} 30.95 % { transform : translateY( 0 % ) ; animation-timing-function : linear …" at bounding box center [347, 234] width 283 height 315
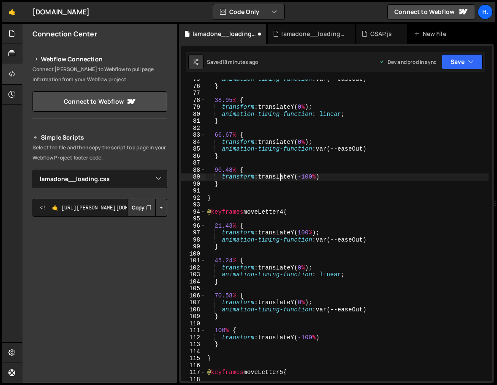
scroll to position [542, 0]
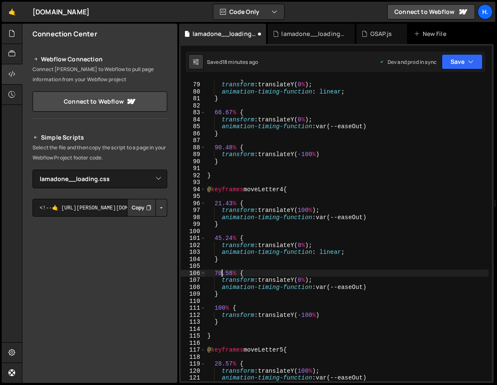
click at [221, 274] on div "38.95 % { transform : translateY( 0 % ) ; animation-timing-function : linear ; …" at bounding box center [347, 231] width 283 height 315
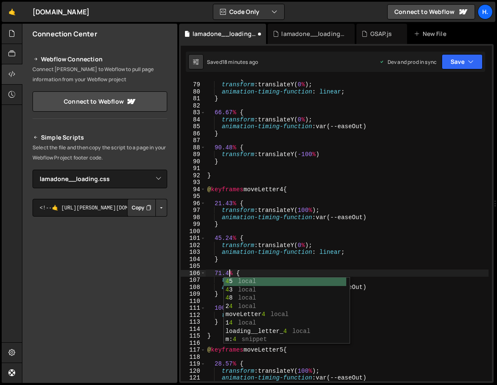
scroll to position [0, 1]
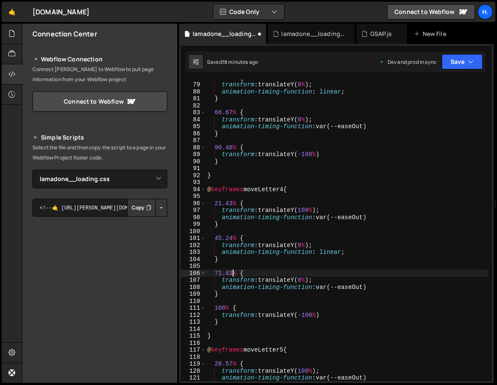
click at [221, 308] on div "38.95 % { transform : translateY( 0 % ) ; animation-timing-function : linear ; …" at bounding box center [347, 231] width 283 height 315
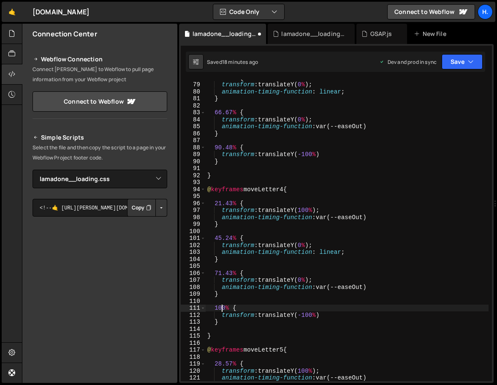
click at [221, 308] on div "38.95 % { transform : translateY( 0 % ) ; animation-timing-function : linear ; …" at bounding box center [347, 231] width 283 height 315
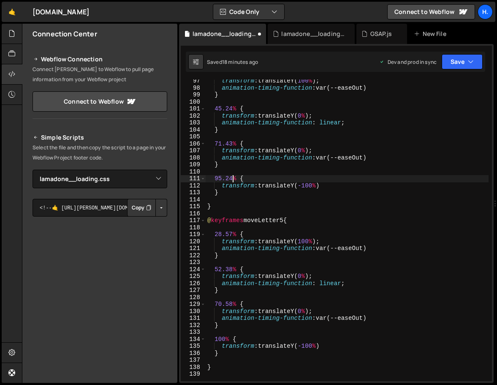
scroll to position [674, 0]
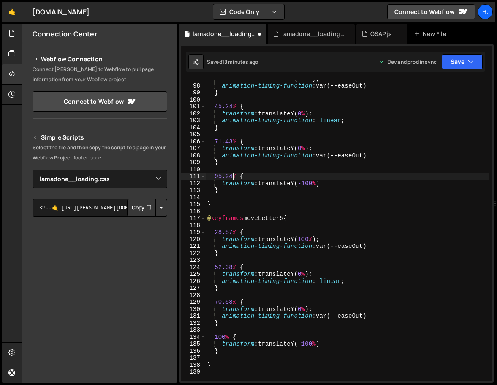
click at [221, 300] on div "transform : translateY( 100 % ) ; animation-timing-function : var(--easeOut) } …" at bounding box center [347, 232] width 283 height 315
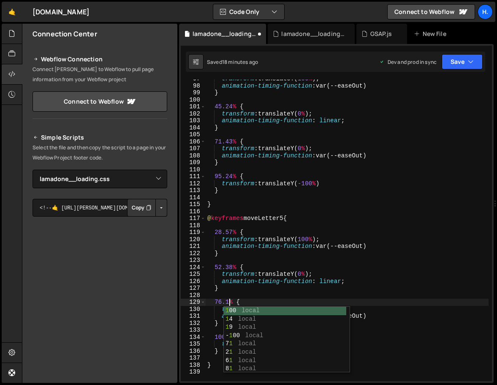
scroll to position [0, 1]
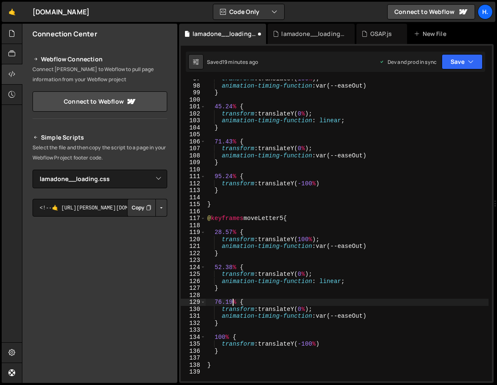
click at [220, 337] on div "transform : translateY( 100 % ) ; animation-timing-function : var(--easeOut) } …" at bounding box center [347, 232] width 283 height 315
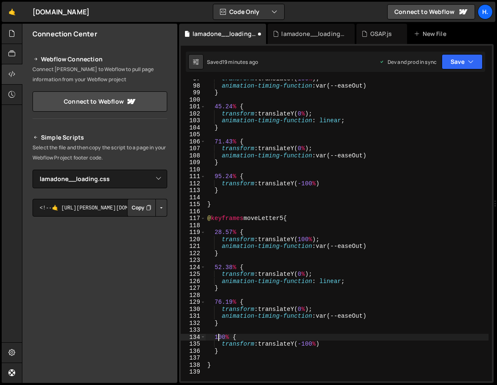
click at [220, 337] on div "transform : translateY( 100 % ) ; animation-timing-function : var(--easeOut) } …" at bounding box center [347, 232] width 283 height 315
click at [240, 335] on div "transform : translateY( 100 % ) ; animation-timing-function : var(--easeOut) } …" at bounding box center [347, 232] width 283 height 315
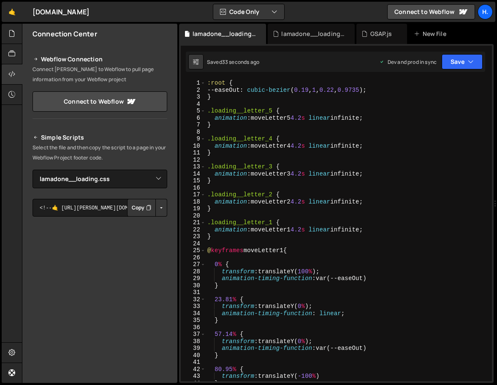
scroll to position [0, 0]
click at [371, 118] on div ":root { --easeOut : cubic-bezier ( 0.19 , 1 , 0.22 , 0.9735 ) ; } .loading__let…" at bounding box center [347, 236] width 283 height 315
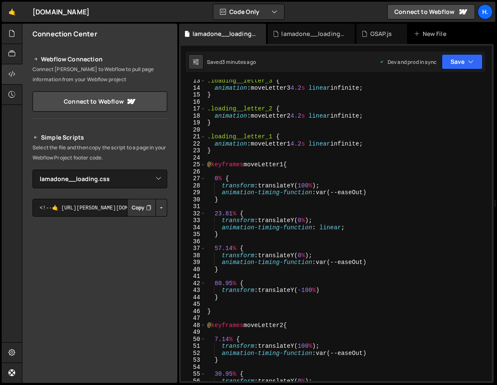
scroll to position [85, 0]
click at [232, 284] on div ".loading__letter_3 { animation : moveLetter3 4.2 s linear infinite ; } .loading…" at bounding box center [347, 235] width 283 height 315
click at [221, 284] on div ".loading__letter_3 { animation : moveLetter3 4.2 s linear infinite ; } .loading…" at bounding box center [347, 235] width 283 height 315
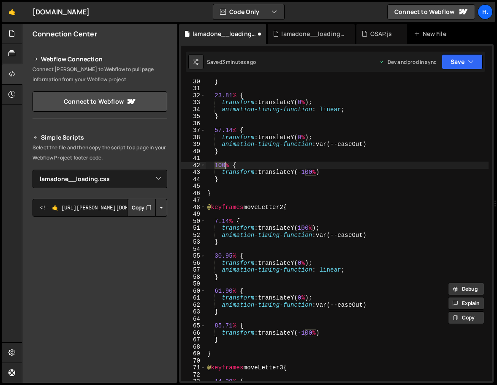
scroll to position [207, 0]
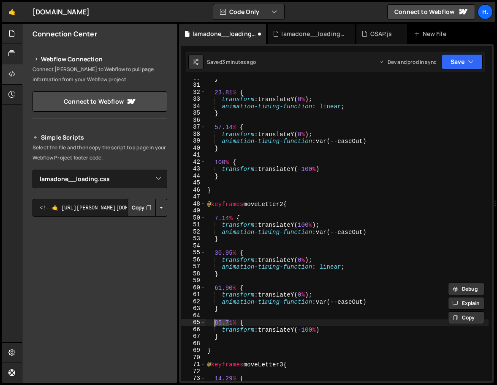
drag, startPoint x: 231, startPoint y: 321, endPoint x: 215, endPoint y: 321, distance: 16.5
click at [215, 321] on div "} 23.81 % { transform : translateY( 0 % ) ; animation-timing-function : linear …" at bounding box center [347, 232] width 283 height 315
paste textarea "100"
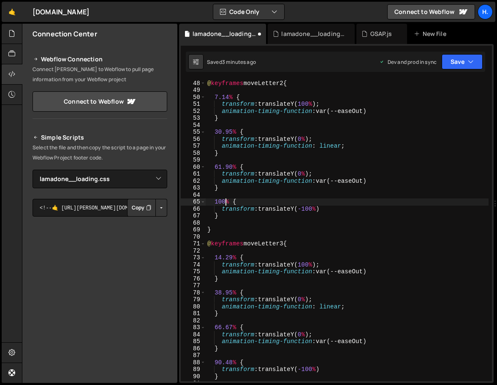
scroll to position [358, 0]
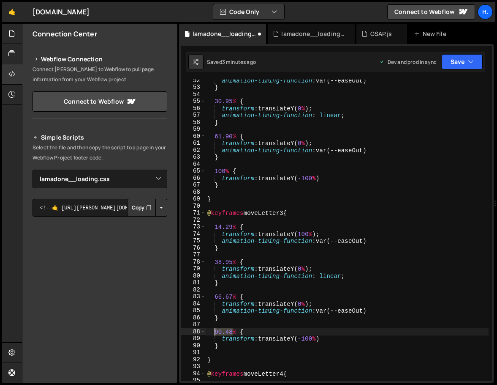
drag, startPoint x: 233, startPoint y: 333, endPoint x: 215, endPoint y: 334, distance: 18.2
click at [215, 334] on div "animation-timing-function : var(--easeOut) } 30.95 % { transform : translateY( …" at bounding box center [347, 234] width 283 height 315
paste textarea "100"
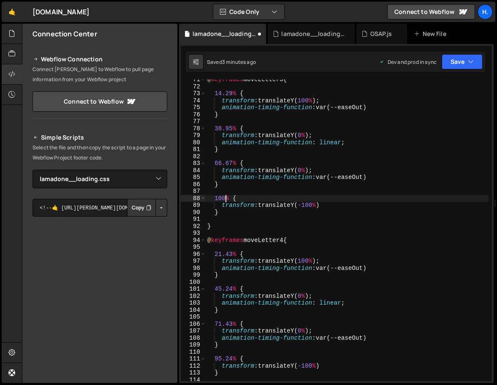
scroll to position [499, 0]
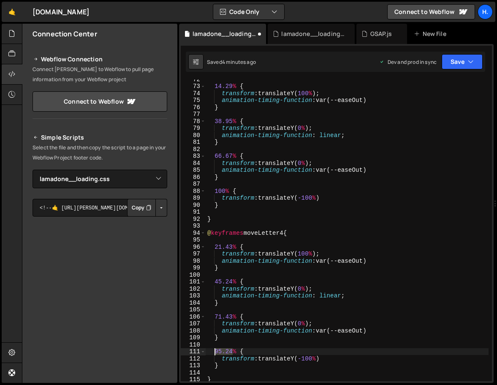
drag, startPoint x: 232, startPoint y: 351, endPoint x: 215, endPoint y: 351, distance: 17.3
click at [215, 351] on div "14.29 % { transform : translateY( 100 % ) ; animation-timing-function : var(--e…" at bounding box center [347, 233] width 283 height 315
paste textarea "100"
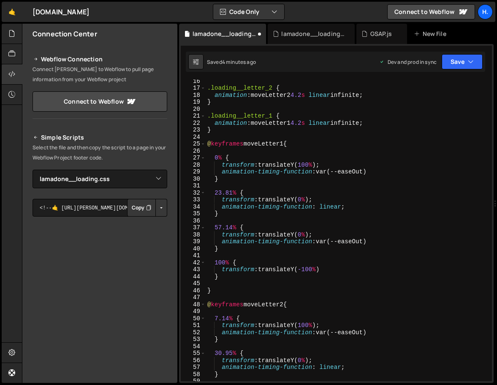
scroll to position [62, 0]
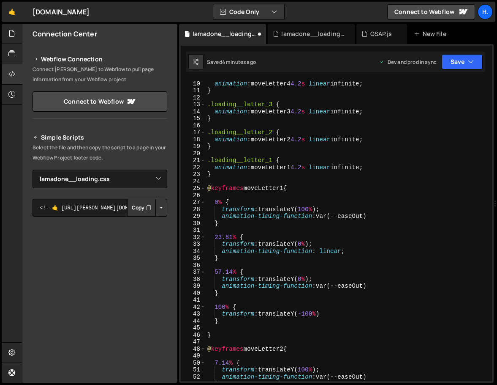
click at [222, 270] on div ".loading__letter_4 { animation : moveLetter4 4.2 s linear infinite ; } .loading…" at bounding box center [347, 230] width 283 height 315
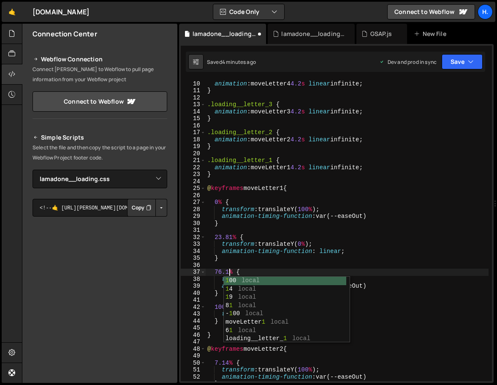
scroll to position [0, 1]
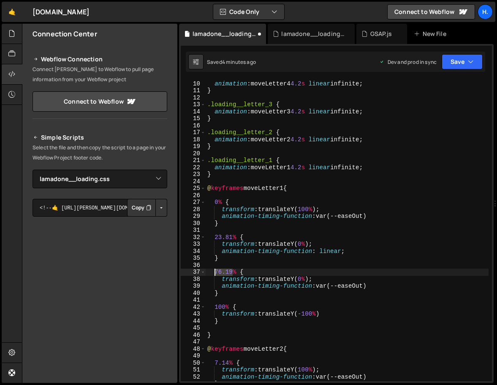
drag, startPoint x: 233, startPoint y: 271, endPoint x: 216, endPoint y: 273, distance: 17.8
click at [216, 273] on div ".loading__letter_4 { animation : moveLetter4 4.2 s linear infinite ; } .loading…" at bounding box center [347, 230] width 283 height 315
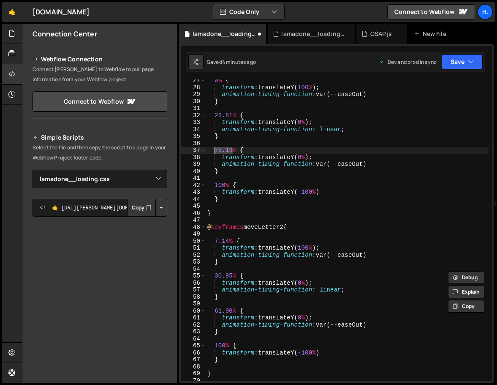
scroll to position [286, 0]
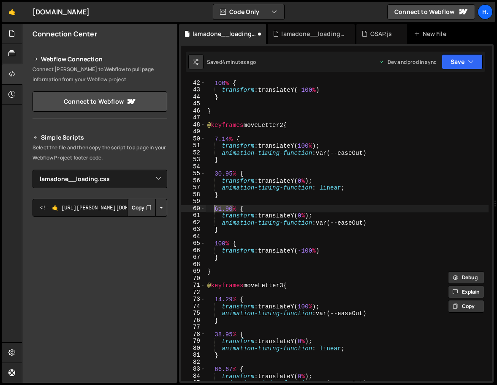
drag, startPoint x: 233, startPoint y: 209, endPoint x: 213, endPoint y: 210, distance: 19.5
click at [213, 210] on div "100 % { transform : translateY( -100 % ) } } @ keyframes moveLetter2 { 7.14 % {…" at bounding box center [347, 236] width 283 height 315
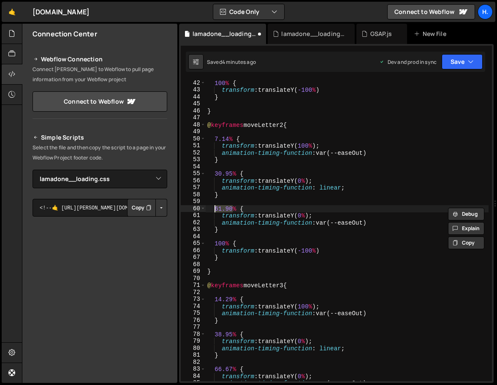
paste textarea "76.19"
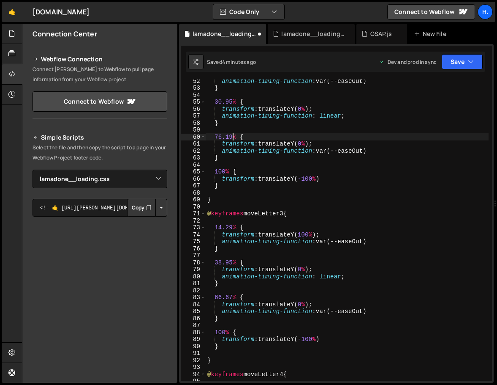
scroll to position [369, 0]
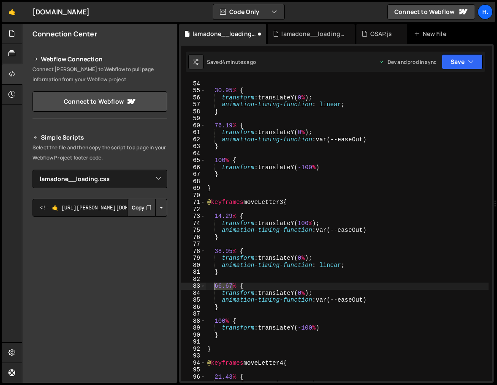
drag, startPoint x: 232, startPoint y: 287, endPoint x: 215, endPoint y: 287, distance: 17.3
click at [215, 287] on div "} 30.95 % { transform : translateY( 0 % ) ; animation-timing-function : linear …" at bounding box center [347, 230] width 283 height 315
paste textarea "76.19"
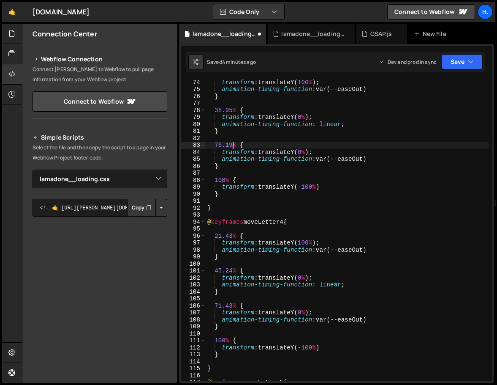
scroll to position [510, 0]
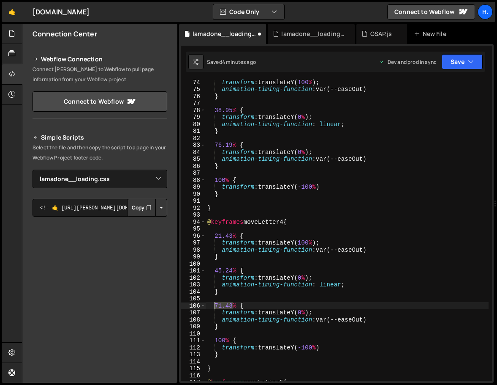
drag, startPoint x: 233, startPoint y: 306, endPoint x: 216, endPoint y: 306, distance: 17.8
click at [216, 306] on div "transform : translateY( 100 % ) ; animation-timing-function : var(--easeOut) } …" at bounding box center [347, 236] width 283 height 315
paste textarea "6.19"
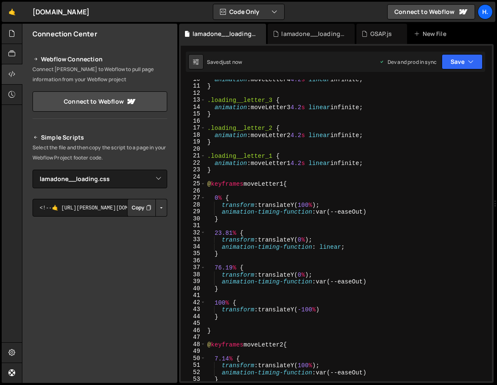
scroll to position [581, 0]
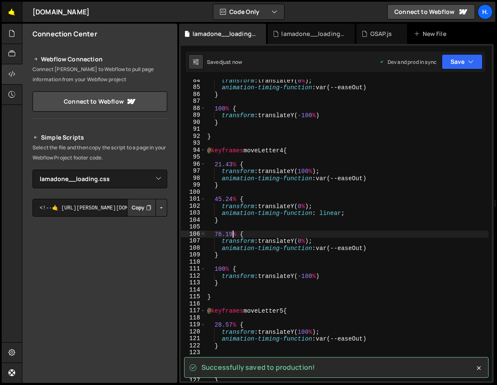
type textarea "76.19% {"
